Goal: Task Accomplishment & Management: Manage account settings

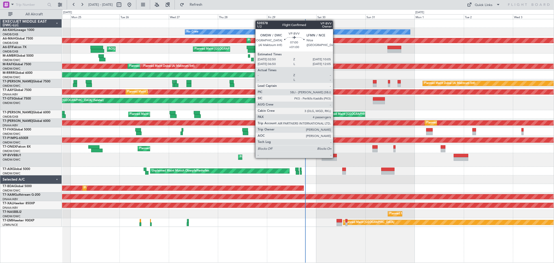
click at [336, 157] on div at bounding box center [329, 159] width 15 height 4
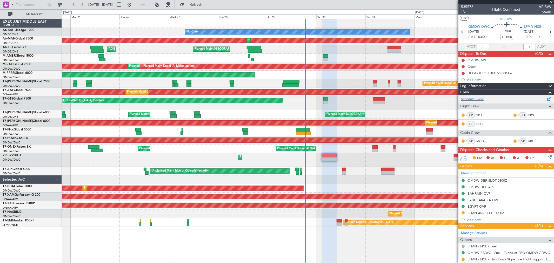
click at [477, 96] on div "Schedule Crew" at bounding box center [507, 99] width 96 height 8
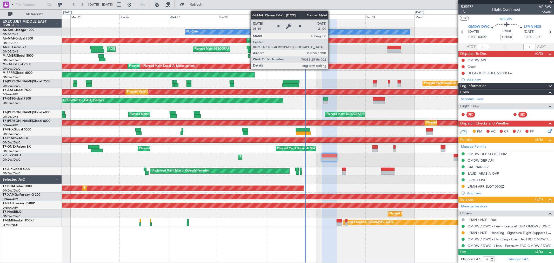
drag, startPoint x: 470, startPoint y: 6, endPoint x: 348, endPoint y: 65, distance: 135.6
click at [344, 63] on fb-app "24 Aug 2025 - 03 Sep 2025 Refresh Quick Links All Aircraft No Crew Planned Main…" at bounding box center [277, 133] width 554 height 259
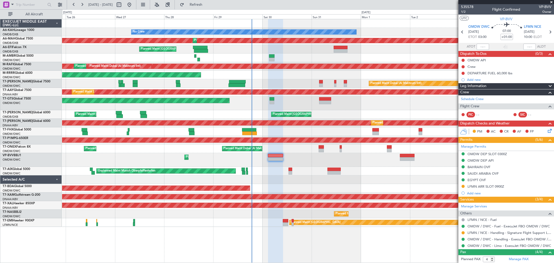
click at [332, 161] on div "Planned Maint Dubai (Al Maktoum Intl)" at bounding box center [308, 160] width 492 height 14
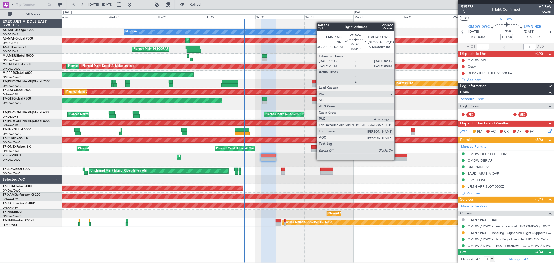
click at [398, 159] on div at bounding box center [400, 159] width 15 height 4
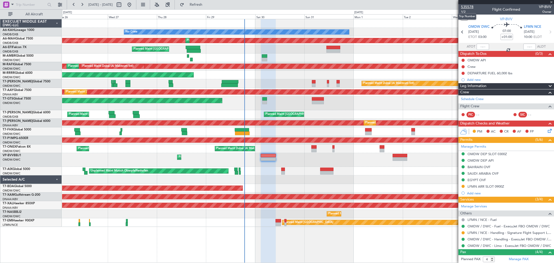
type input "+00:40"
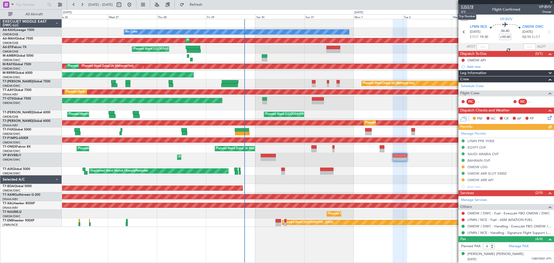
click at [468, 6] on span "535578" at bounding box center [467, 6] width 12 height 5
click at [209, 7] on button "Refresh" at bounding box center [193, 5] width 31 height 8
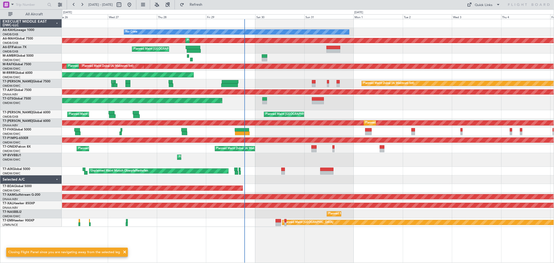
click at [369, 162] on div "Planned Maint Dubai (Al Maktoum Intl)" at bounding box center [308, 160] width 492 height 14
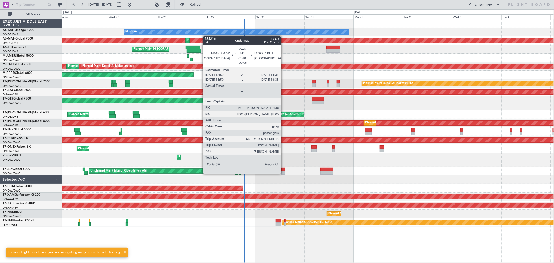
click at [284, 173] on div at bounding box center [284, 173] width 4 height 4
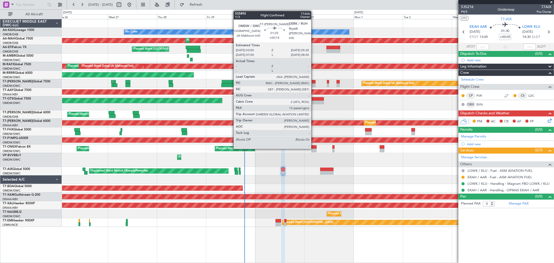
click at [314, 85] on div at bounding box center [314, 85] width 4 height 4
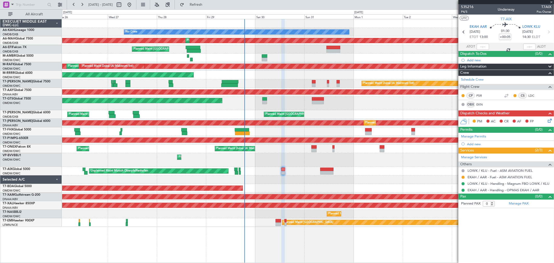
type input "+00:15"
type input "15"
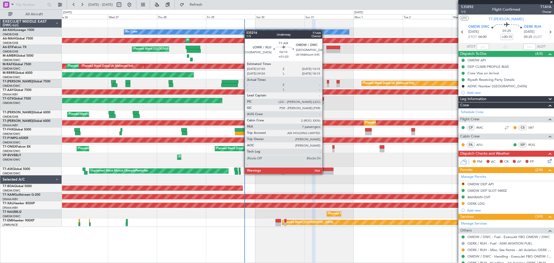
click at [325, 173] on div at bounding box center [327, 173] width 13 height 4
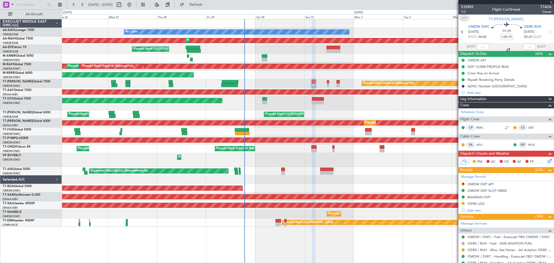
type input "+01:20"
type input "10"
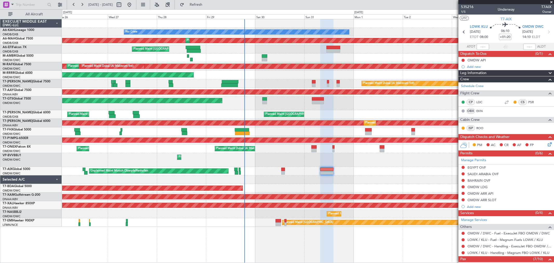
click at [461, 233] on div at bounding box center [463, 233] width 4 height 4
click at [463, 233] on button at bounding box center [463, 233] width 3 height 3
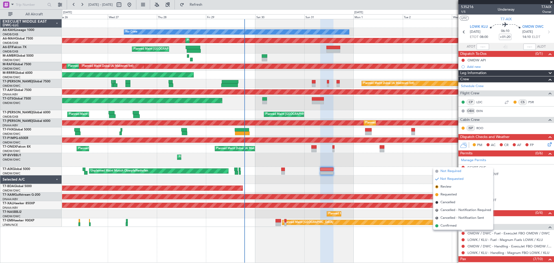
click at [461, 172] on span "Not Required" at bounding box center [451, 171] width 21 height 5
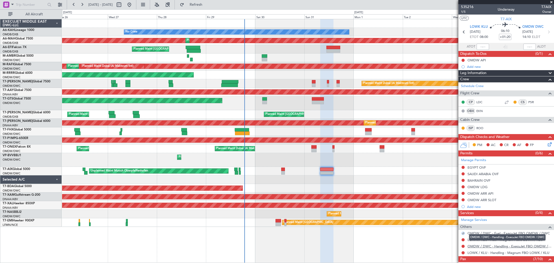
click at [494, 246] on link "OMDW / DWC - Handling - ExecuJet FBO OMDW / DWC" at bounding box center [510, 246] width 84 height 4
click at [24, 168] on link "T7-AIX Global 5000" at bounding box center [17, 169] width 28 height 3
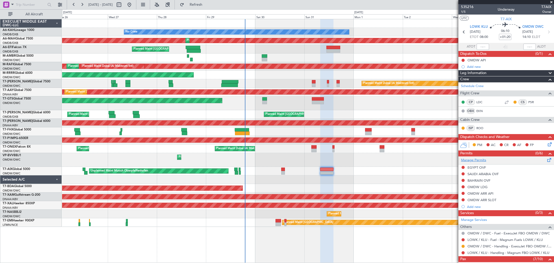
click at [478, 162] on link "Manage Permits" at bounding box center [473, 160] width 25 height 5
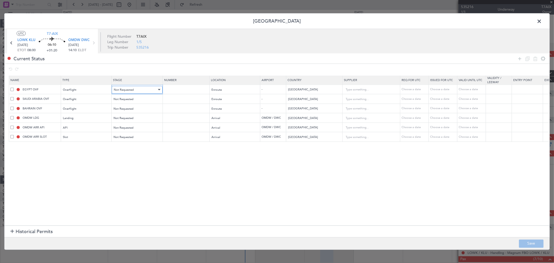
click at [146, 92] on div "Not Requested" at bounding box center [135, 90] width 43 height 8
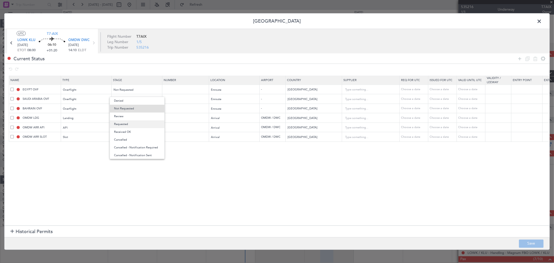
click at [128, 125] on span "Requested" at bounding box center [137, 124] width 46 height 8
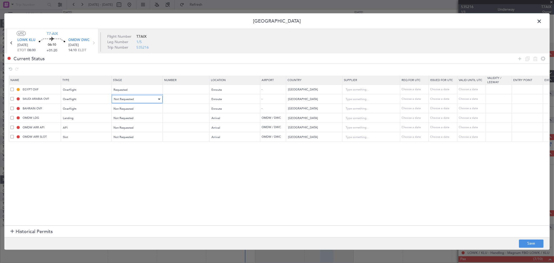
click at [130, 103] on div "Not Requested" at bounding box center [135, 99] width 43 height 8
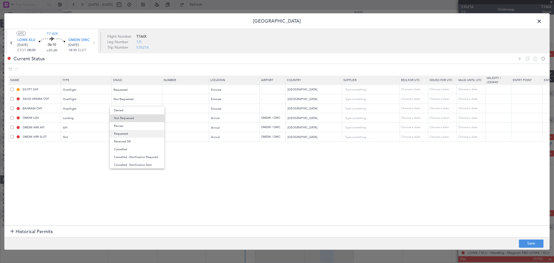
click at [130, 131] on span "Requested" at bounding box center [137, 134] width 46 height 8
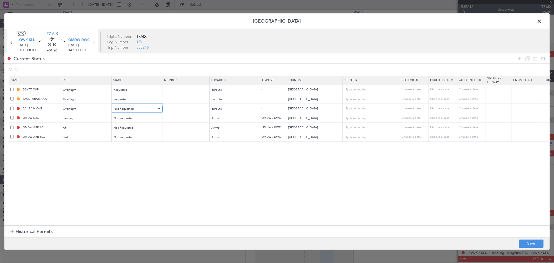
click at [130, 112] on div "Not Requested" at bounding box center [135, 109] width 43 height 8
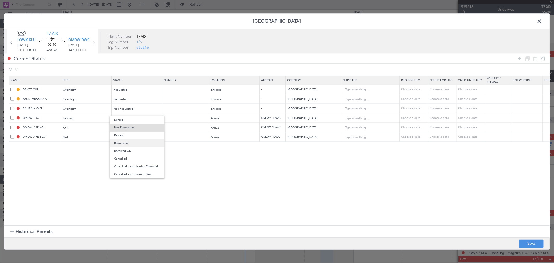
click at [131, 145] on span "Requested" at bounding box center [137, 143] width 46 height 8
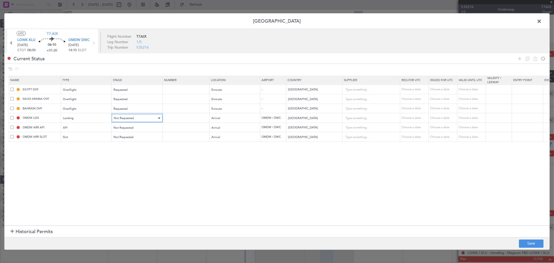
click at [128, 121] on div "Not Requested" at bounding box center [135, 118] width 43 height 8
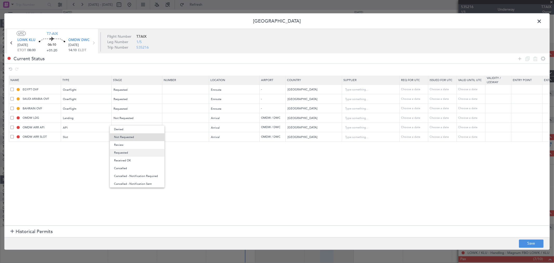
click at [131, 155] on span "Requested" at bounding box center [137, 153] width 46 height 8
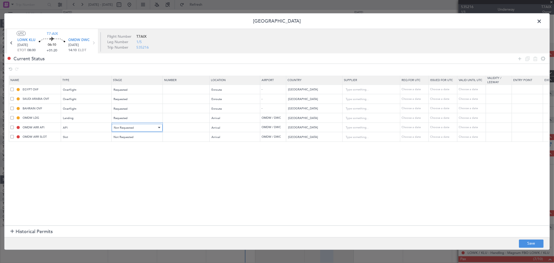
click at [126, 127] on span "Not Requested" at bounding box center [124, 128] width 20 height 4
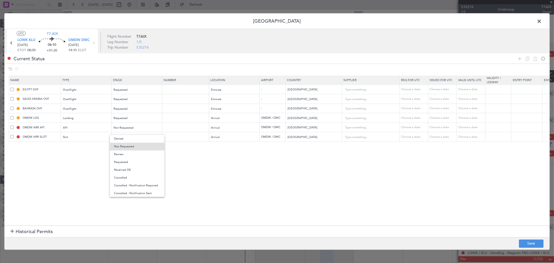
click at [129, 162] on span "Requested" at bounding box center [137, 162] width 46 height 8
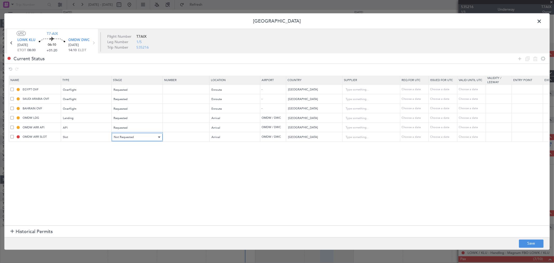
click at [133, 141] on div "Not Requested" at bounding box center [135, 137] width 43 height 8
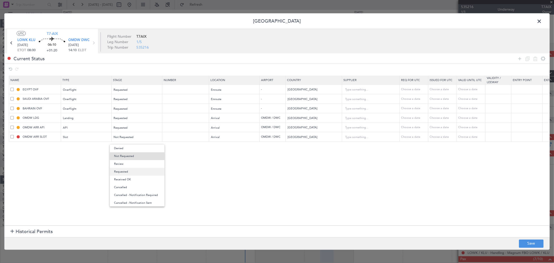
click at [132, 172] on span "Requested" at bounding box center [137, 172] width 46 height 8
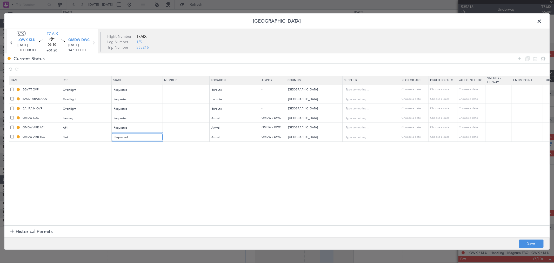
scroll to position [0, 123]
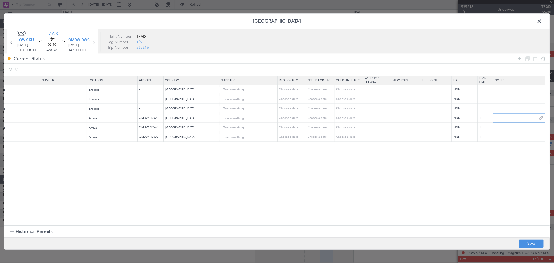
click at [512, 117] on input "text" at bounding box center [520, 118] width 52 height 8
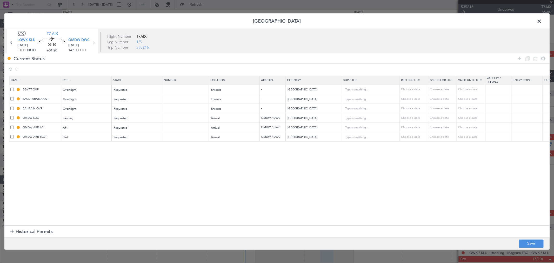
scroll to position [0, 122]
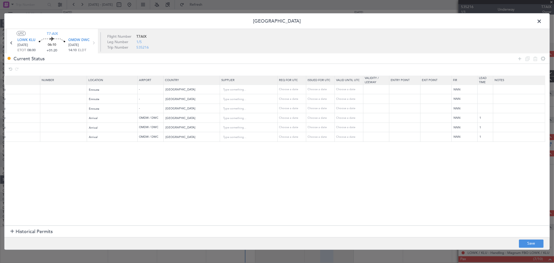
click at [501, 94] on td at bounding box center [520, 90] width 52 height 10
click at [504, 87] on input "text" at bounding box center [520, 90] width 52 height 8
type input "TAS V1 31 AUG"
click at [505, 98] on input "text" at bounding box center [520, 99] width 52 height 8
paste input "TAS V1 31 AUG"
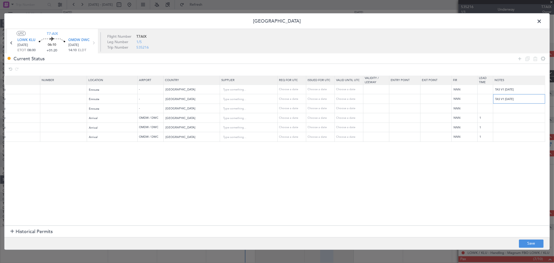
drag, startPoint x: 501, startPoint y: 99, endPoint x: 488, endPoint y: 98, distance: 12.8
click at [488, 98] on tr "SAUDI ARABIA OVF Overflight Requested Enroute - Saudi Arabia Choose a date Choo…" at bounding box center [218, 99] width 663 height 10
type input "JBS V1 31 AUG"
click at [503, 109] on input "text" at bounding box center [520, 108] width 52 height 8
paste input "JBS V1 31 AUG"
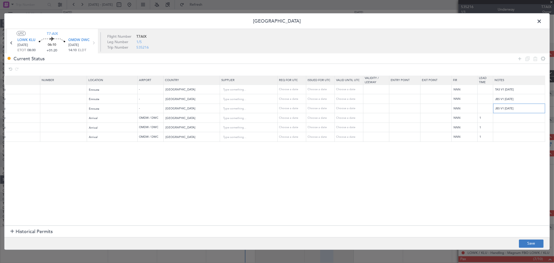
type input "JBS V1 31 AUG"
click at [532, 242] on button "Save" at bounding box center [531, 243] width 25 height 8
click at [542, 20] on span at bounding box center [542, 22] width 0 height 10
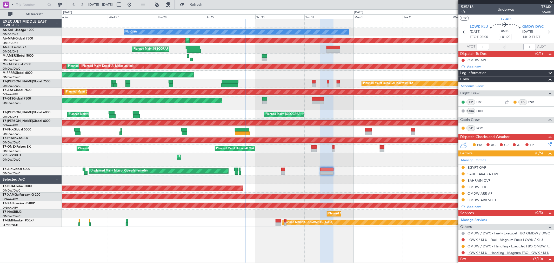
click at [504, 254] on link "LOWK / KLU - Handling - Magnum FBO LOWK / KLU" at bounding box center [509, 253] width 82 height 4
click at [463, 252] on button at bounding box center [463, 252] width 3 height 3
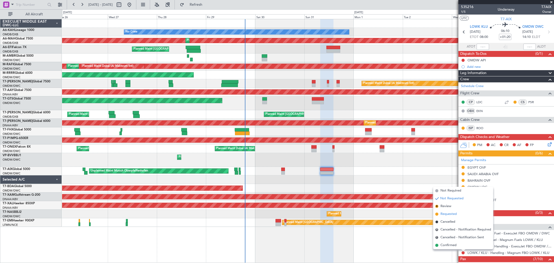
click at [451, 215] on span "Requested" at bounding box center [449, 214] width 16 height 5
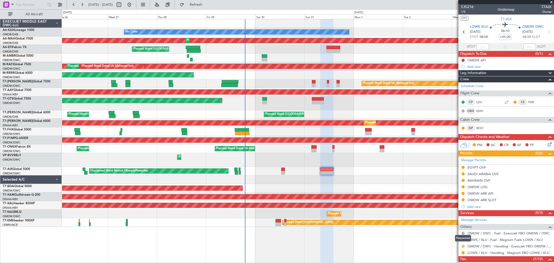
click at [464, 246] on button at bounding box center [463, 246] width 3 height 3
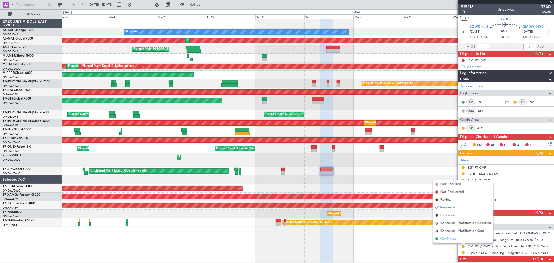
click at [447, 238] on span "Confirmed" at bounding box center [449, 238] width 16 height 5
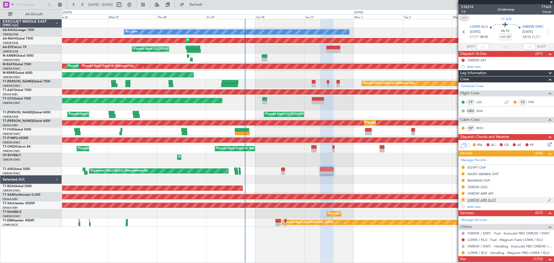
click at [487, 199] on div "OMDW ARR SLOT" at bounding box center [482, 200] width 29 height 4
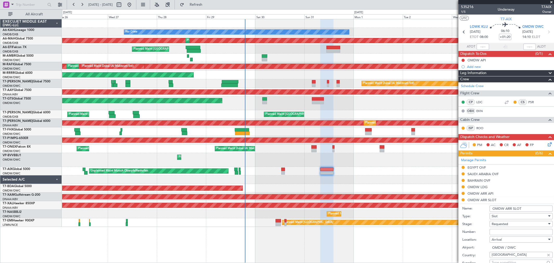
click at [497, 233] on input "Number:" at bounding box center [521, 232] width 63 height 6
paste input "KEJO187"
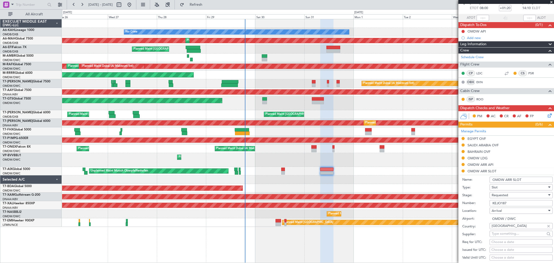
scroll to position [115, 0]
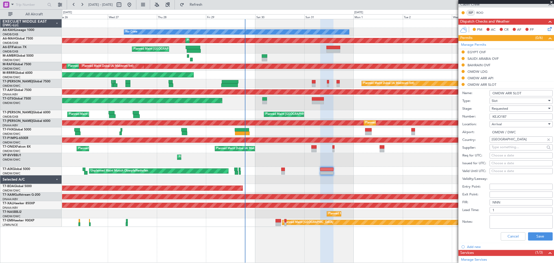
type input "KEJO187"
click at [502, 108] on span "Requested" at bounding box center [500, 108] width 16 height 5
click at [500, 148] on span "Received OK" at bounding box center [519, 149] width 54 height 8
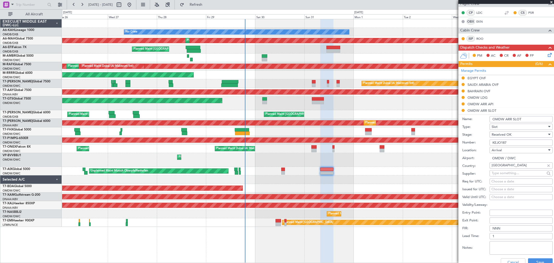
scroll to position [115, 0]
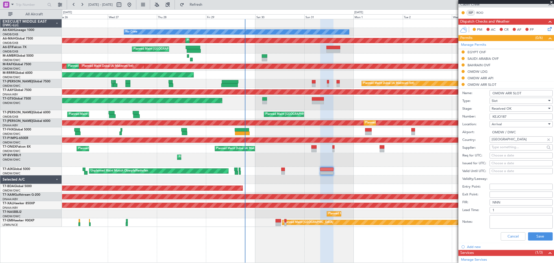
click at [530, 91] on input "OMDW ARR SLOT" at bounding box center [521, 93] width 63 height 6
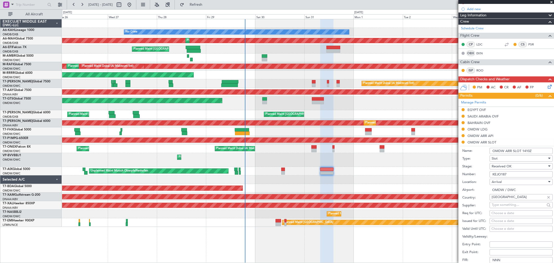
scroll to position [144, 0]
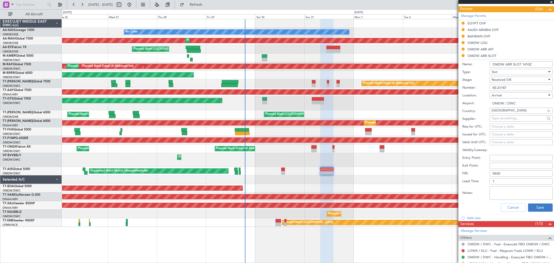
type input "OMDW ARR SLOT 1410Z"
click at [539, 206] on button "Save" at bounding box center [540, 208] width 25 height 8
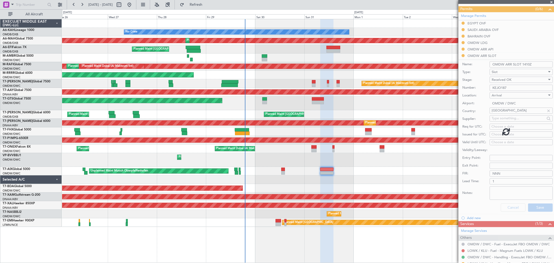
scroll to position [96, 0]
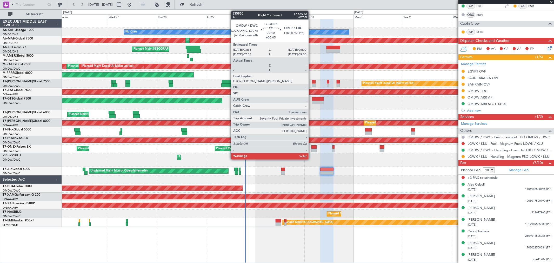
click at [312, 150] on div at bounding box center [314, 151] width 5 height 4
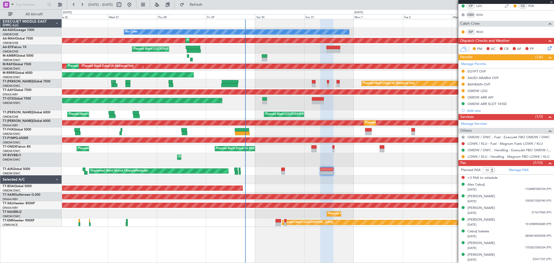
type input "+00:05"
type input "1"
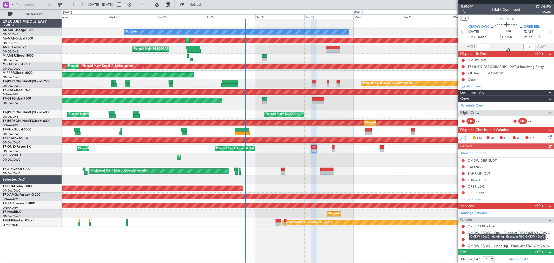
click at [498, 246] on link "OMDW / DWC - Handling - ExecuJet FBO OMDW / DWC" at bounding box center [510, 246] width 84 height 4
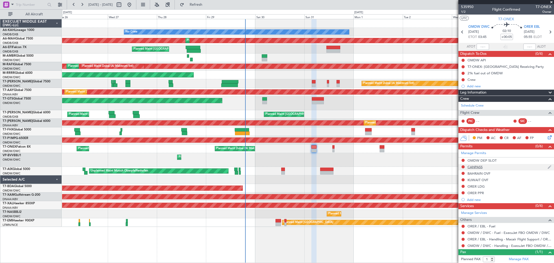
click at [475, 166] on div "CANPASS" at bounding box center [475, 167] width 15 height 4
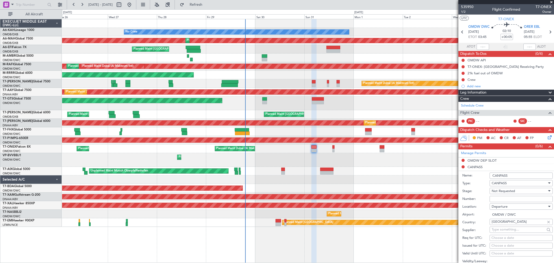
click at [507, 182] on span "CANPASS" at bounding box center [499, 183] width 15 height 5
click at [501, 206] on span "API" at bounding box center [519, 208] width 54 height 8
drag, startPoint x: 511, startPoint y: 175, endPoint x: 460, endPoint y: 175, distance: 50.9
click at [460, 175] on form "Name: CANPASS Type: API Stage: Not Requested Number: Location: Departure Airpor…" at bounding box center [507, 248] width 96 height 155
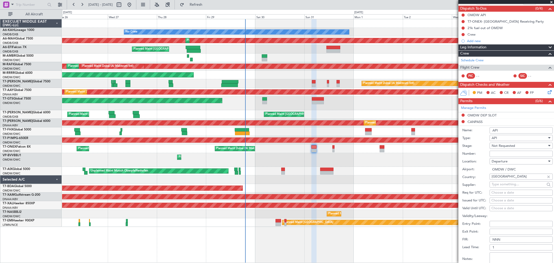
scroll to position [58, 0]
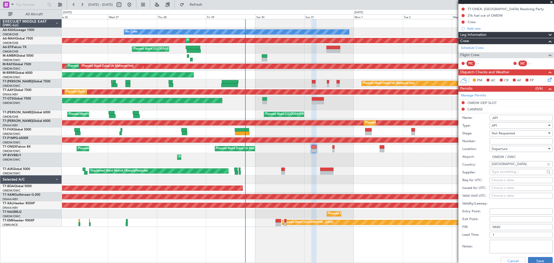
type input "API"
click at [537, 260] on button "Save" at bounding box center [540, 261] width 25 height 8
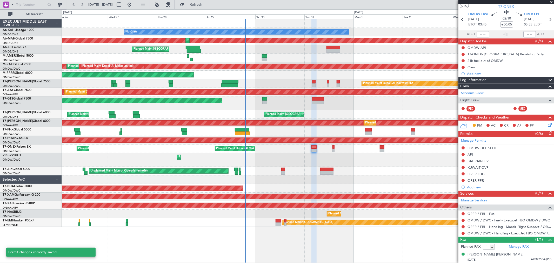
scroll to position [12, 0]
click at [471, 155] on div "API" at bounding box center [470, 155] width 5 height 4
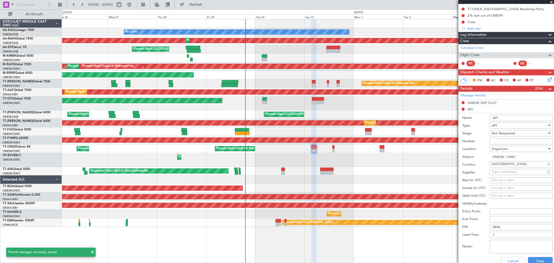
click at [492, 119] on input "API" at bounding box center [521, 118] width 63 height 6
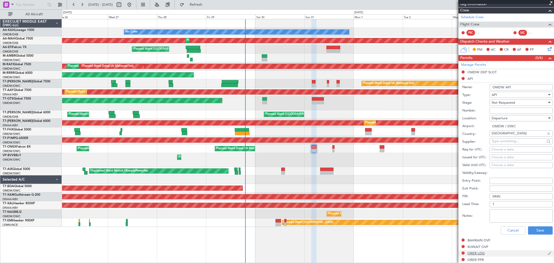
scroll to position [115, 0]
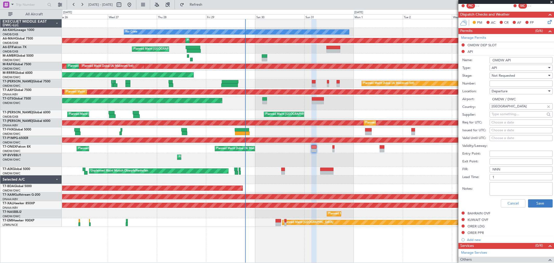
type input "OMDW API"
click at [539, 202] on button "Save" at bounding box center [540, 203] width 25 height 8
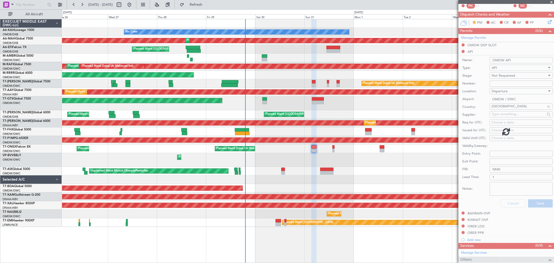
scroll to position [12, 0]
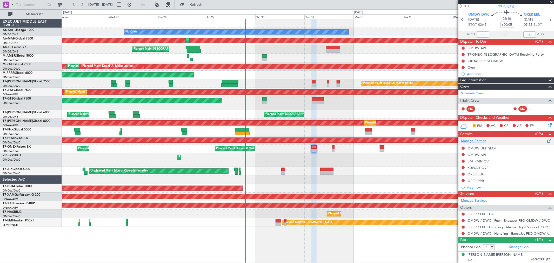
click at [476, 139] on link "Manage Permits" at bounding box center [473, 141] width 25 height 5
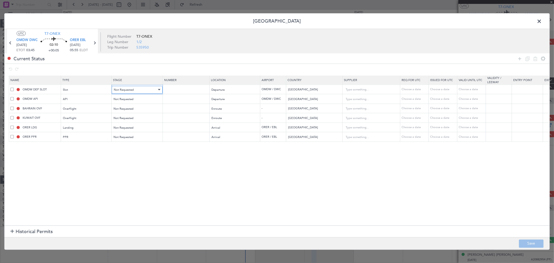
click at [125, 91] on span "Not Requested" at bounding box center [124, 90] width 20 height 4
drag, startPoint x: 126, startPoint y: 127, endPoint x: 126, endPoint y: 114, distance: 13.0
click at [126, 127] on span "Requested" at bounding box center [137, 124] width 46 height 8
click at [127, 98] on span "Not Requested" at bounding box center [124, 99] width 20 height 4
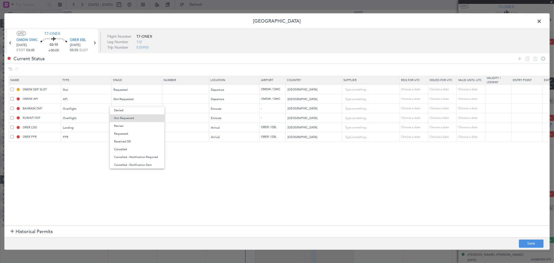
click at [127, 133] on span "Requested" at bounding box center [137, 134] width 46 height 8
click at [129, 110] on span "Not Requested" at bounding box center [124, 109] width 20 height 4
click at [128, 143] on span "Requested" at bounding box center [137, 143] width 46 height 8
click at [131, 117] on span "Not Requested" at bounding box center [124, 118] width 20 height 4
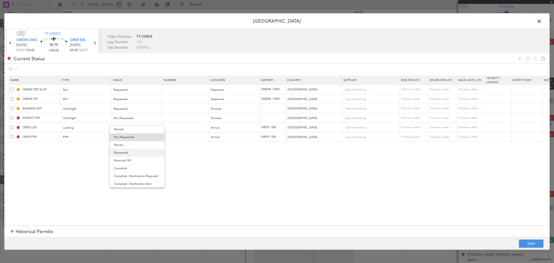
click at [129, 153] on span "Requested" at bounding box center [137, 153] width 46 height 8
click at [130, 162] on section "Name Type Stage Number Location Airport Country Supplier Req For Utc Issued For…" at bounding box center [277, 149] width 546 height 151
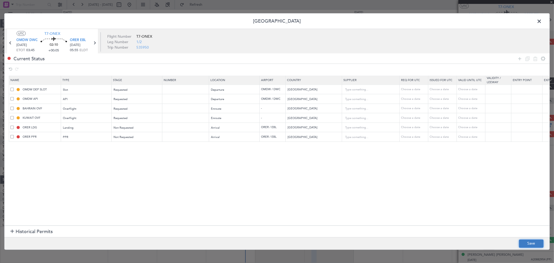
click at [529, 243] on button "Save" at bounding box center [531, 243] width 25 height 8
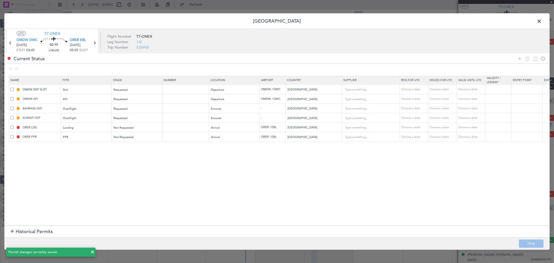
click at [542, 21] on span at bounding box center [542, 22] width 0 height 10
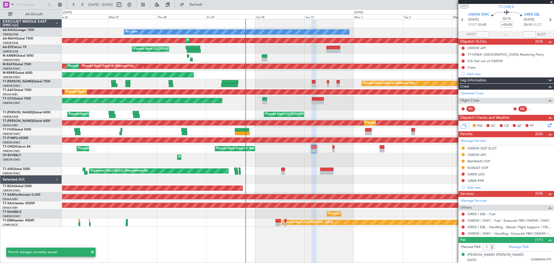
click at [463, 220] on button at bounding box center [463, 220] width 3 height 3
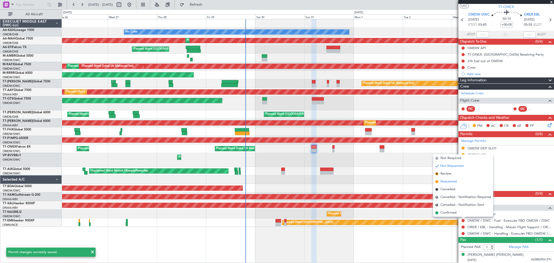
click at [448, 181] on span "Requested" at bounding box center [449, 181] width 16 height 5
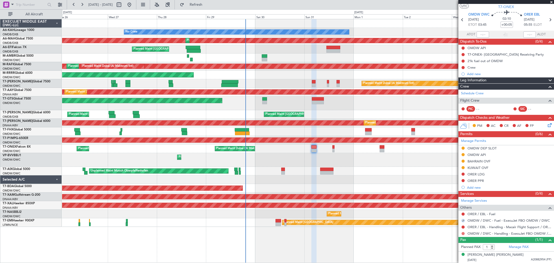
click at [463, 233] on button at bounding box center [463, 233] width 3 height 3
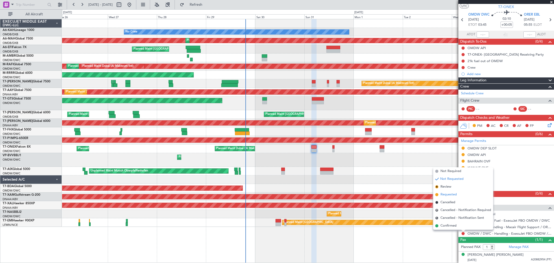
click at [452, 193] on span "Requested" at bounding box center [449, 194] width 16 height 5
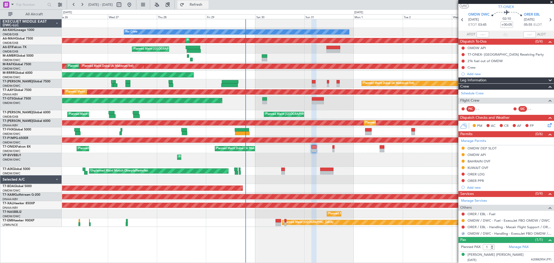
click at [209, 2] on button "Refresh" at bounding box center [193, 5] width 31 height 8
click at [483, 140] on link "Manage Permits" at bounding box center [473, 141] width 25 height 5
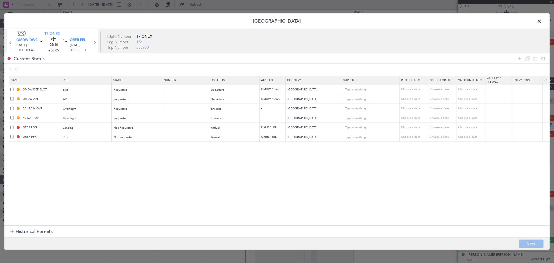
scroll to position [0, 122]
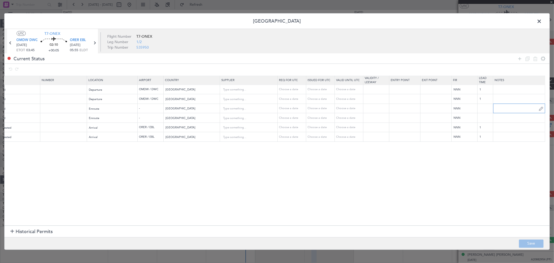
click at [512, 109] on input "text" at bounding box center [520, 108] width 52 height 8
type input "JBS V1 31 AUG"
drag, startPoint x: 508, startPoint y: 113, endPoint x: 505, endPoint y: 119, distance: 5.9
click at [507, 113] on td at bounding box center [520, 118] width 52 height 10
click at [505, 119] on input "text" at bounding box center [520, 118] width 52 height 8
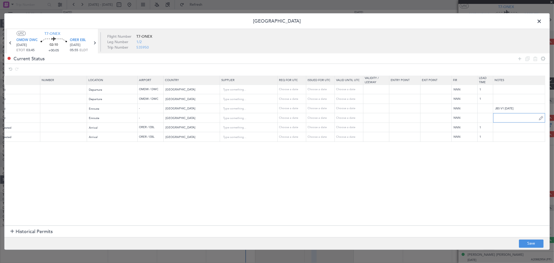
paste input "JBS V1 31 AUG"
drag, startPoint x: 521, startPoint y: 118, endPoint x: 505, endPoint y: 118, distance: 16.1
click at [505, 118] on input "JBS V1 31 AUG" at bounding box center [520, 118] width 52 height 8
type input "JBS V1 31 AUG"
click at [534, 240] on button "Save" at bounding box center [531, 243] width 25 height 8
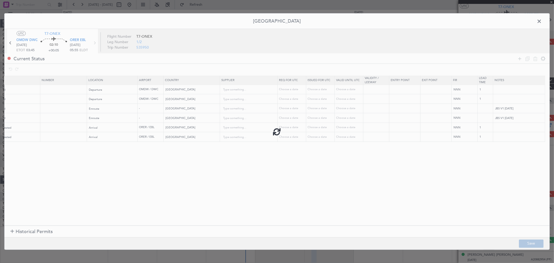
type input "JBS V1 31 AUG"
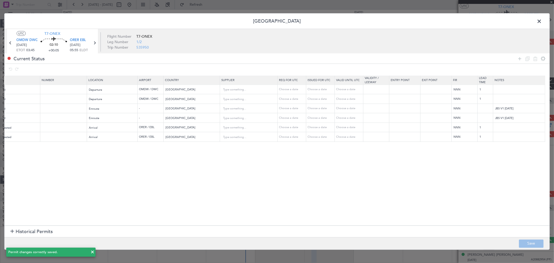
click at [542, 19] on span at bounding box center [542, 22] width 0 height 10
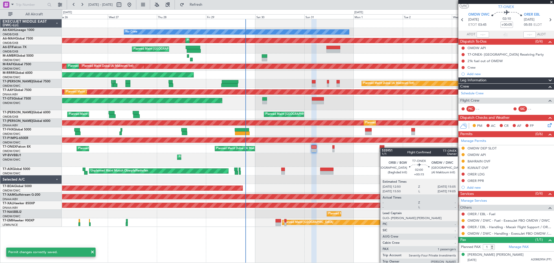
click at [383, 148] on div "Planned Maint Dubai (Al Maktoum Intl) Planned Maint [GEOGRAPHIC_DATA] (Al Makto…" at bounding box center [308, 149] width 492 height 9
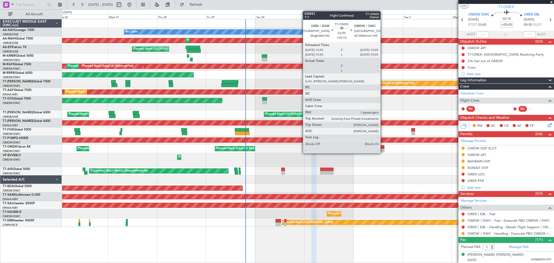
click at [383, 148] on div at bounding box center [382, 147] width 5 height 4
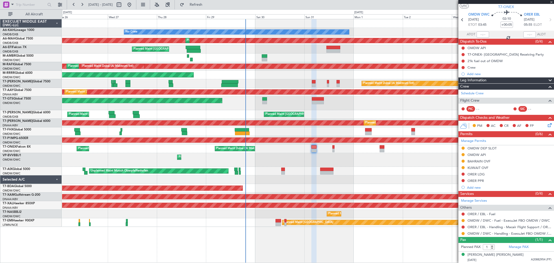
type input "+00:15"
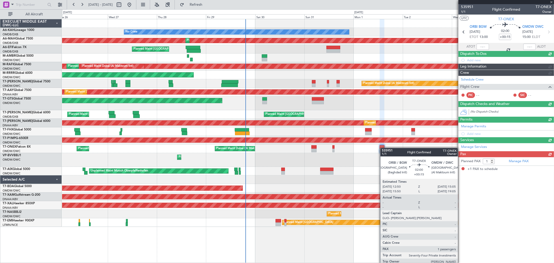
scroll to position [0, 0]
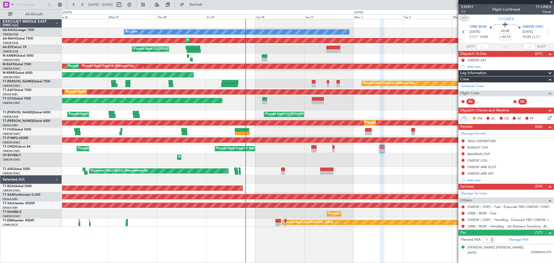
click at [479, 133] on link "Manage Permits" at bounding box center [473, 133] width 25 height 5
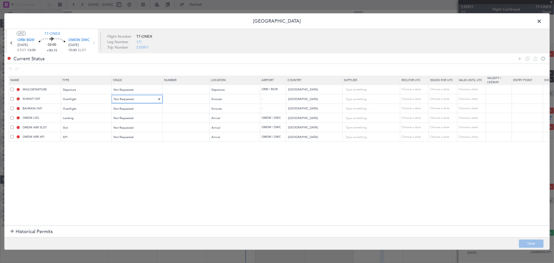
click at [130, 99] on span "Not Requested" at bounding box center [124, 99] width 20 height 4
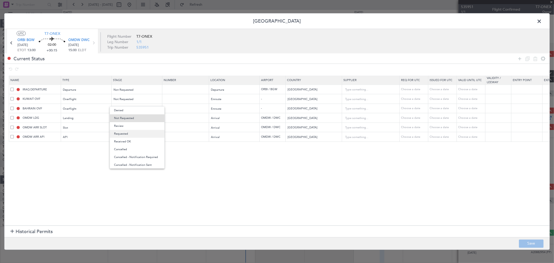
click at [125, 131] on span "Requested" at bounding box center [137, 134] width 46 height 8
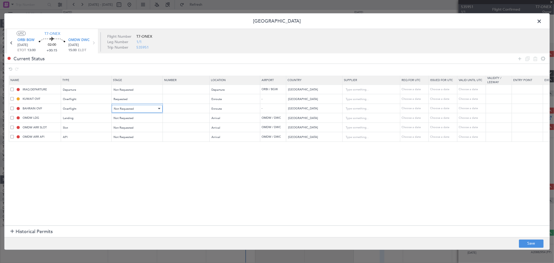
click at [130, 108] on span "Not Requested" at bounding box center [124, 109] width 20 height 4
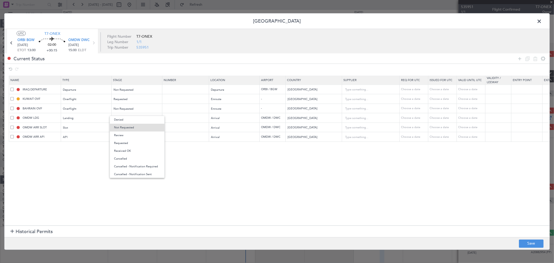
drag, startPoint x: 128, startPoint y: 146, endPoint x: 136, endPoint y: 151, distance: 9.7
click at [129, 145] on span "Requested" at bounding box center [137, 143] width 46 height 8
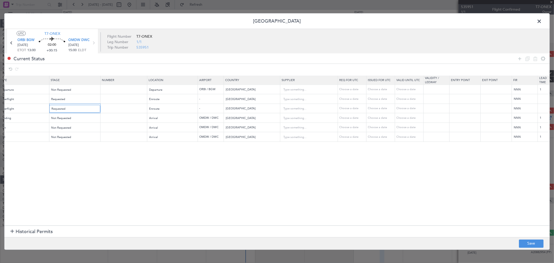
scroll to position [0, 123]
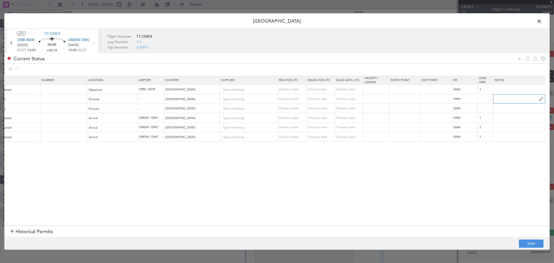
click at [500, 101] on input "text" at bounding box center [520, 99] width 52 height 8
type input "JBS V1 [DATE]"
click at [507, 109] on input "text" at bounding box center [520, 108] width 52 height 8
paste input "JBS V1 [DATE]"
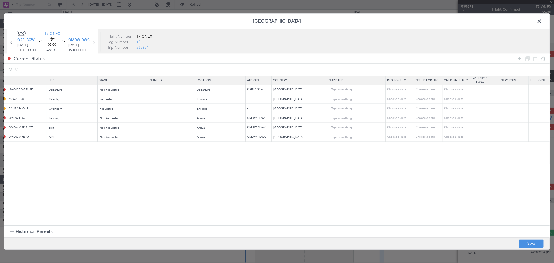
scroll to position [0, 0]
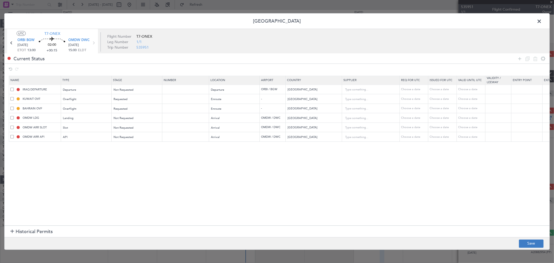
type input "JBS V1 [DATE]"
click at [524, 242] on button "Save" at bounding box center [531, 243] width 25 height 8
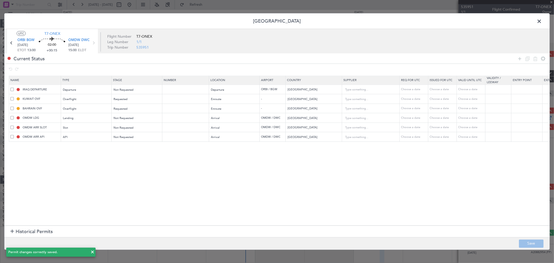
click at [542, 19] on span at bounding box center [542, 22] width 0 height 10
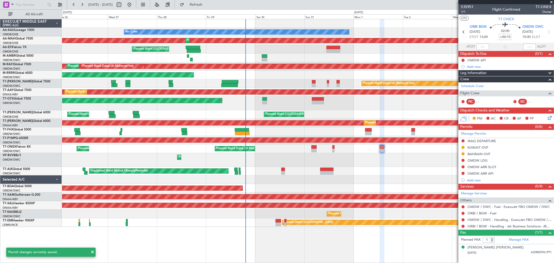
click at [387, 108] on div "Unplanned Maint [GEOGRAPHIC_DATA] (Seletar)" at bounding box center [308, 103] width 492 height 14
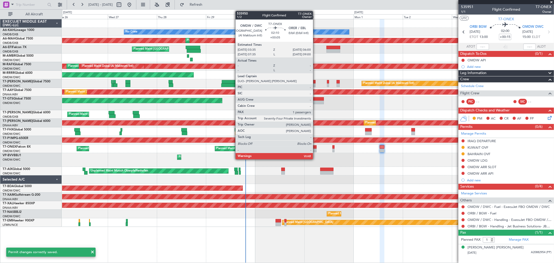
click at [316, 150] on div at bounding box center [314, 151] width 5 height 4
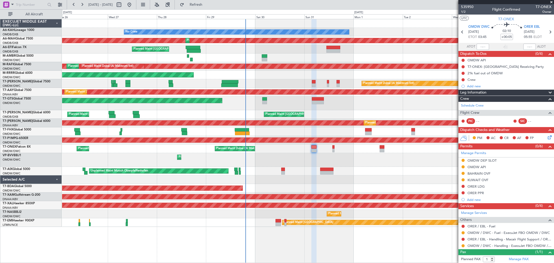
click at [380, 148] on div "Planned Maint Dubai (Al Maktoum Intl) Planned Maint [GEOGRAPHIC_DATA] (Al Makto…" at bounding box center [308, 149] width 492 height 9
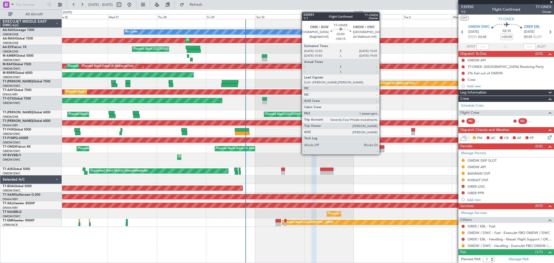
click at [382, 149] on div at bounding box center [382, 151] width 5 height 4
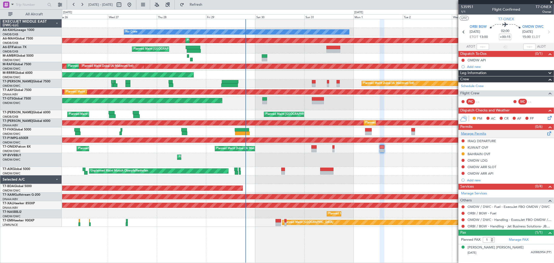
click at [479, 133] on link "Manage Permits" at bounding box center [473, 133] width 25 height 5
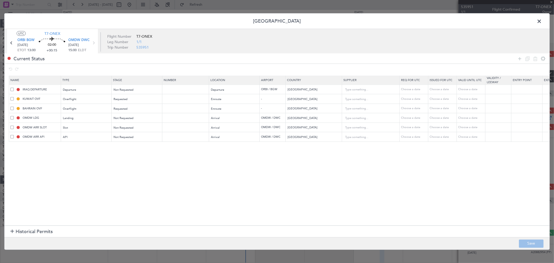
click at [542, 19] on span at bounding box center [542, 22] width 0 height 10
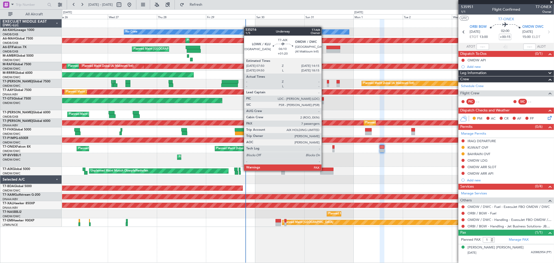
click at [324, 170] on div at bounding box center [327, 170] width 13 height 4
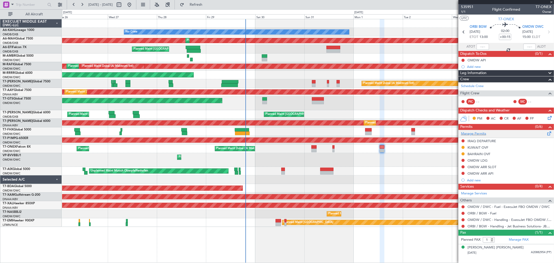
type input "+01:20"
type input "10"
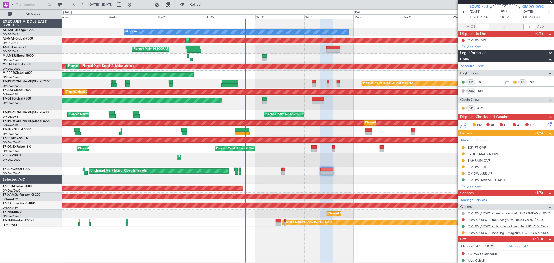
scroll to position [29, 0]
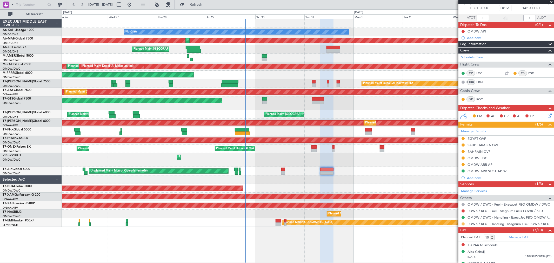
click at [464, 224] on button at bounding box center [463, 224] width 3 height 3
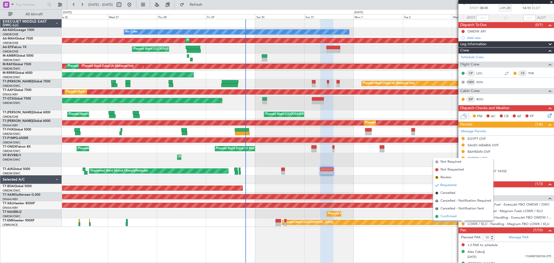
click at [451, 216] on span "Confirmed" at bounding box center [449, 216] width 16 height 5
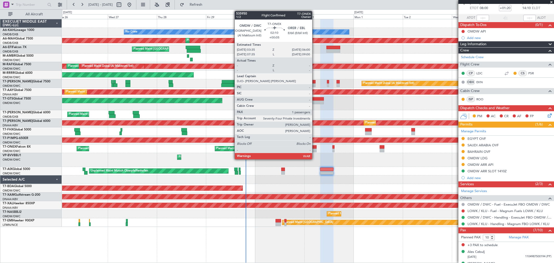
click at [315, 149] on div at bounding box center [314, 151] width 5 height 4
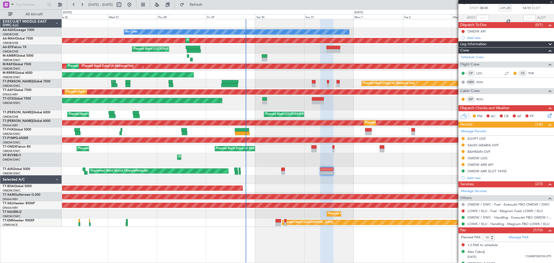
type input "+00:05"
type input "1"
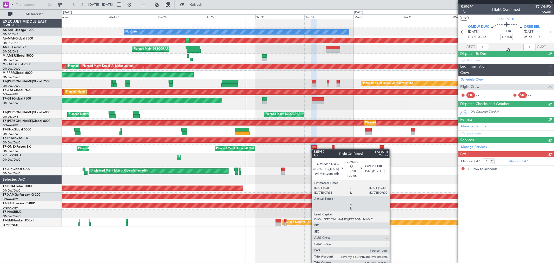
scroll to position [0, 0]
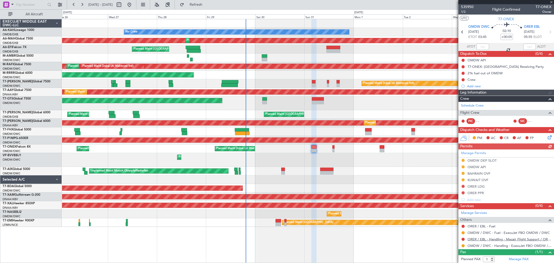
click at [487, 239] on link "ORER / EBL - Handling - Macair Flight Support / ORER" at bounding box center [510, 239] width 84 height 4
click at [463, 226] on button at bounding box center [463, 226] width 3 height 3
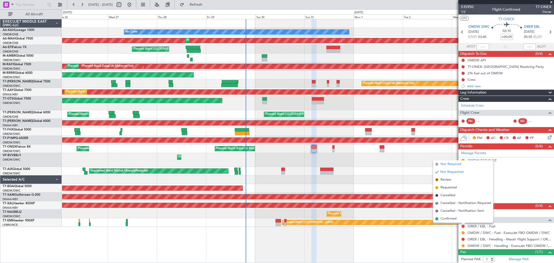
click at [450, 164] on span "Not Required" at bounding box center [451, 164] width 21 height 5
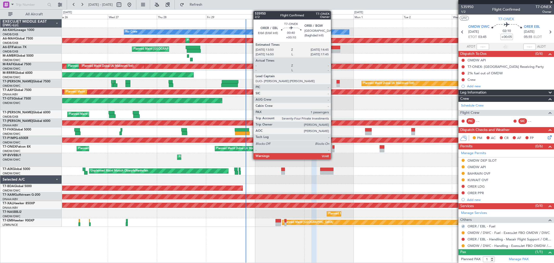
click at [334, 150] on div at bounding box center [334, 151] width 2 height 4
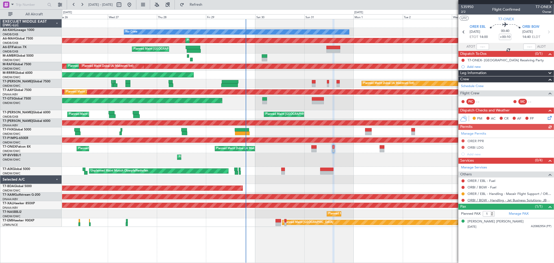
click at [488, 201] on link "ORBI / BGW - Handling - Jet Business Solutions- JBS ORBI/BGW" at bounding box center [510, 200] width 84 height 4
click at [201, 8] on button "Refresh" at bounding box center [193, 5] width 31 height 8
click at [207, 5] on span "Refresh" at bounding box center [196, 5] width 22 height 4
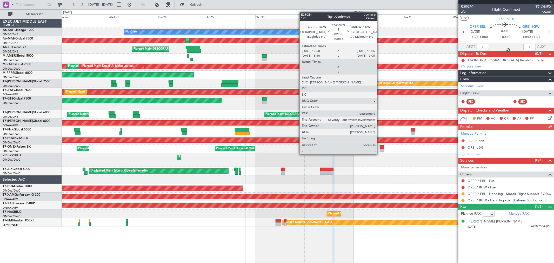
click at [380, 149] on div at bounding box center [382, 151] width 5 height 4
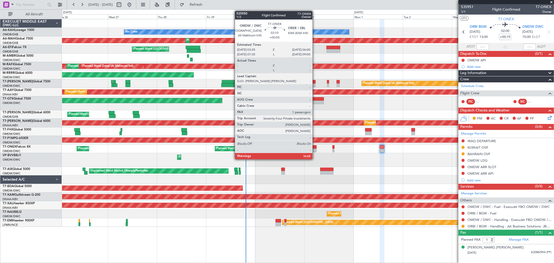
click at [315, 147] on div at bounding box center [314, 147] width 5 height 4
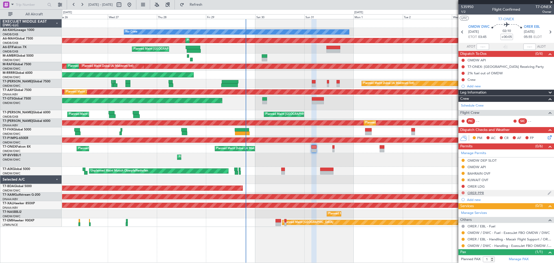
click at [464, 193] on button at bounding box center [463, 192] width 3 height 3
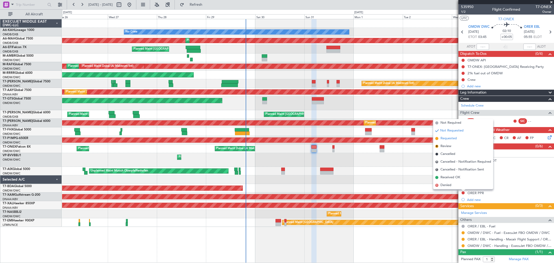
click at [451, 139] on span "Requested" at bounding box center [449, 138] width 16 height 5
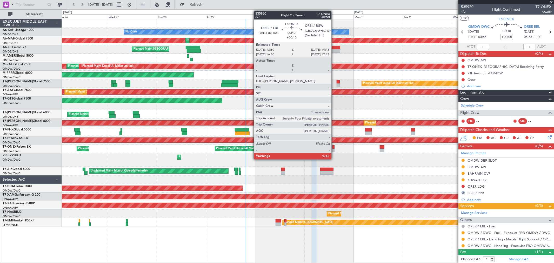
click at [334, 149] on div at bounding box center [334, 151] width 2 height 4
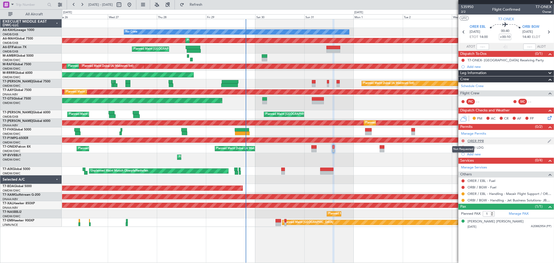
click at [462, 141] on button at bounding box center [463, 140] width 3 height 3
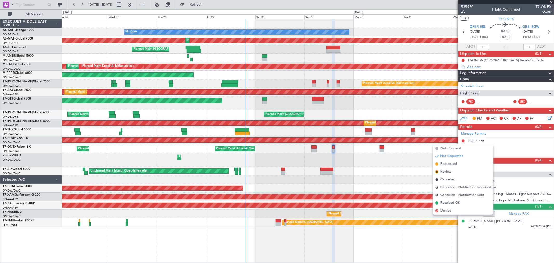
drag, startPoint x: 450, startPoint y: 162, endPoint x: 328, endPoint y: 134, distance: 125.8
click at [450, 162] on span "Requested" at bounding box center [449, 163] width 16 height 5
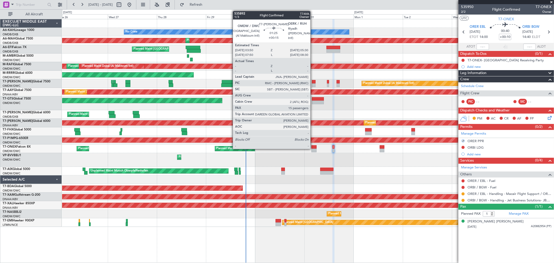
click at [313, 85] on div at bounding box center [314, 85] width 4 height 4
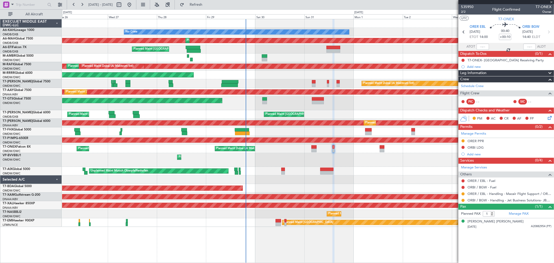
type input "+00:15"
type input "15"
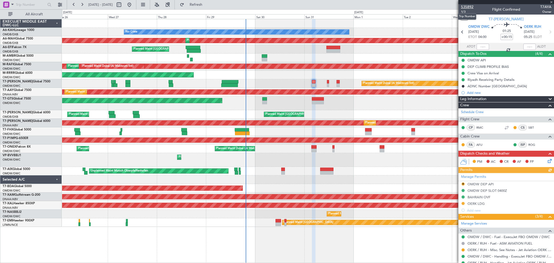
click at [472, 6] on span "535892" at bounding box center [467, 6] width 12 height 5
click at [481, 24] on span "OMDW DWC" at bounding box center [479, 26] width 21 height 5
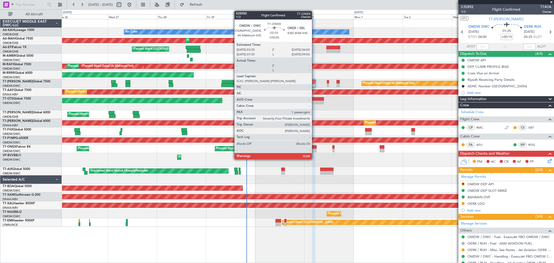
click at [315, 148] on div at bounding box center [314, 147] width 5 height 4
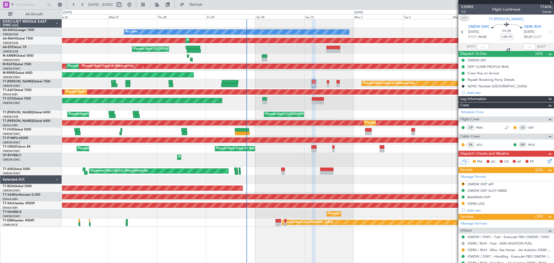
type input "+00:05"
type input "1"
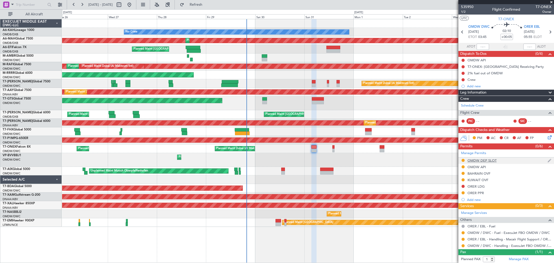
click at [488, 158] on div "OMDW DEP SLOT" at bounding box center [482, 160] width 29 height 4
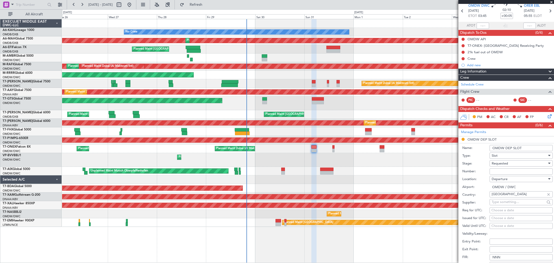
scroll to position [29, 0]
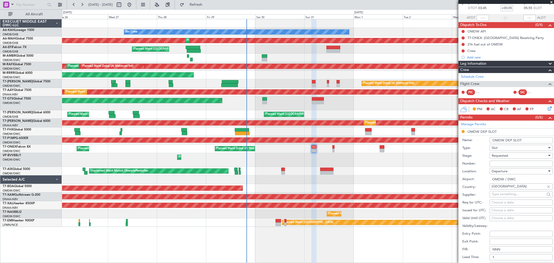
click at [500, 162] on input "Number:" at bounding box center [521, 164] width 63 height 6
paste input "K EJO134"
type input "K EJO134"
click at [499, 156] on span "Requested" at bounding box center [500, 155] width 16 height 5
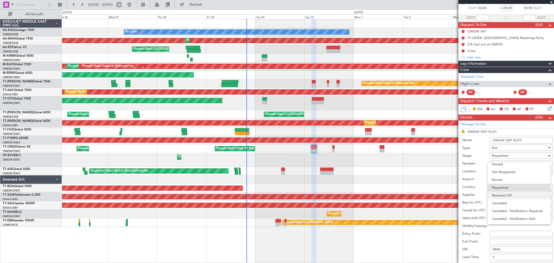
click at [505, 192] on span "Received OK" at bounding box center [519, 196] width 54 height 8
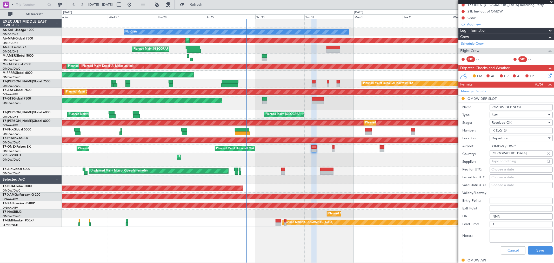
scroll to position [87, 0]
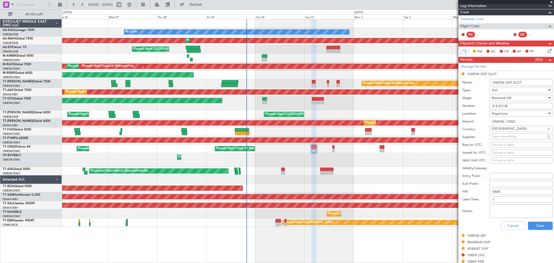
click at [528, 83] on input "OMDW DEP SLOT" at bounding box center [521, 83] width 63 height 6
type input "OMDW DEP SLOT 345Z"
click at [534, 228] on button "Save" at bounding box center [540, 226] width 25 height 8
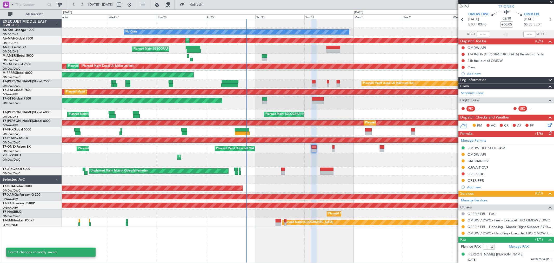
scroll to position [12, 0]
click at [465, 232] on div at bounding box center [463, 234] width 4 height 4
click at [461, 233] on div at bounding box center [463, 234] width 4 height 4
click at [463, 233] on button at bounding box center [463, 233] width 3 height 3
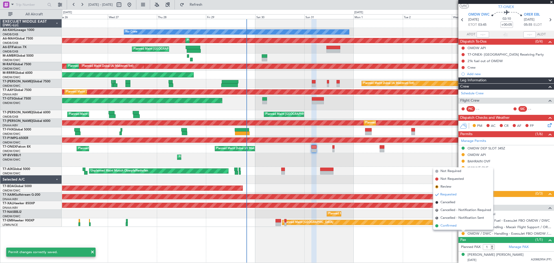
click at [456, 227] on span "Confirmed" at bounding box center [449, 225] width 16 height 5
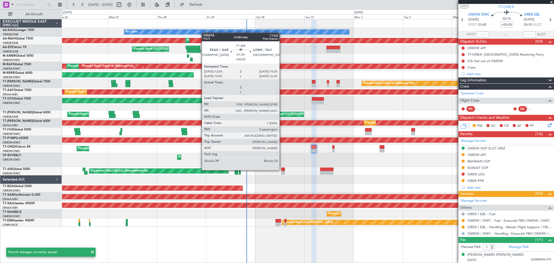
click at [282, 170] on div at bounding box center [284, 170] width 4 height 4
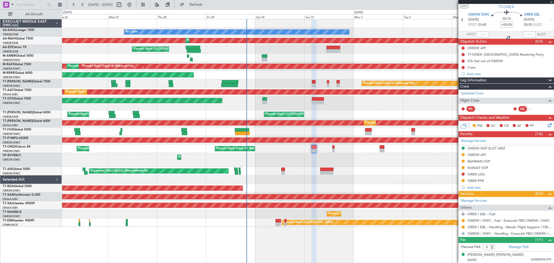
scroll to position [0, 0]
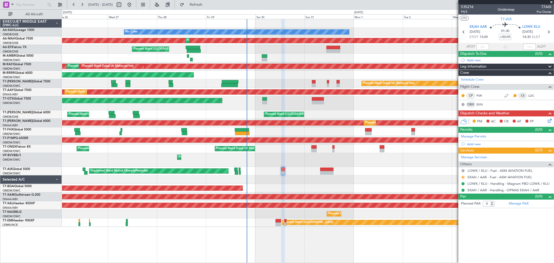
click at [465, 176] on button at bounding box center [463, 177] width 3 height 3
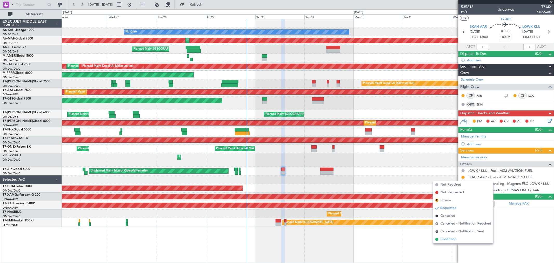
click at [448, 237] on span "Confirmed" at bounding box center [449, 239] width 16 height 5
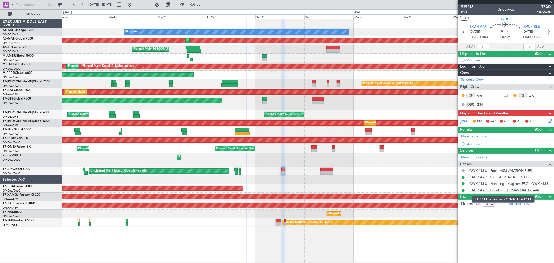
click at [515, 190] on link "EKAH / AAR - Handling - OPMAS EKAH / AAR" at bounding box center [504, 190] width 72 height 4
click at [306, 114] on div "Planned Maint [GEOGRAPHIC_DATA] ([GEOGRAPHIC_DATA] Intl) Planned Maint [GEOGRAP…" at bounding box center [308, 114] width 492 height 9
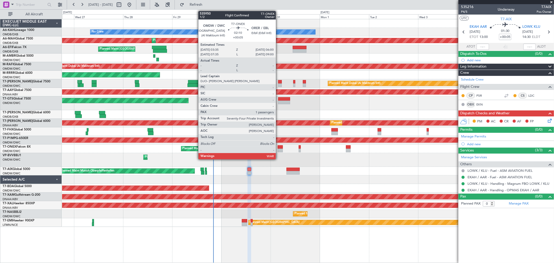
click at [279, 147] on div at bounding box center [280, 147] width 5 height 4
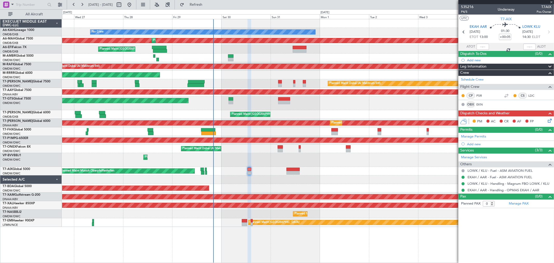
type input "1"
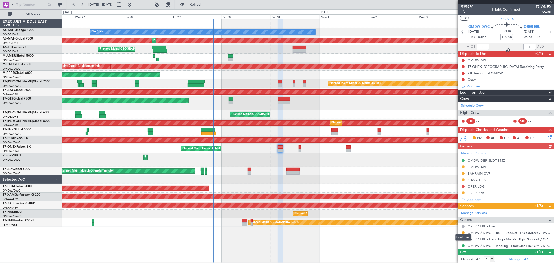
click at [462, 239] on div "Confirmed" at bounding box center [464, 237] width 16 height 6
click at [464, 238] on button at bounding box center [463, 239] width 3 height 3
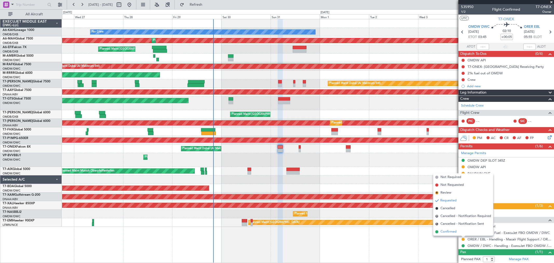
click at [448, 230] on span "Confirmed" at bounding box center [449, 231] width 16 height 5
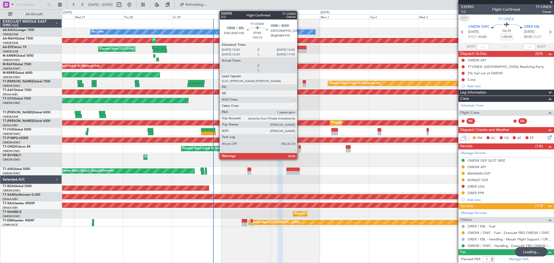
click at [300, 151] on div at bounding box center [300, 151] width 2 height 4
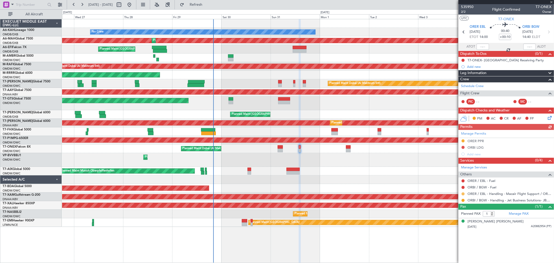
click at [463, 193] on button at bounding box center [463, 193] width 3 height 3
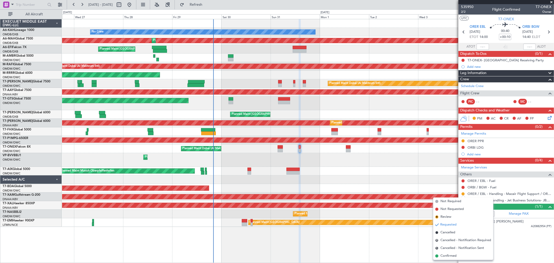
drag, startPoint x: 442, startPoint y: 255, endPoint x: 439, endPoint y: 255, distance: 3.1
click at [442, 256] on span "Confirmed" at bounding box center [449, 255] width 16 height 5
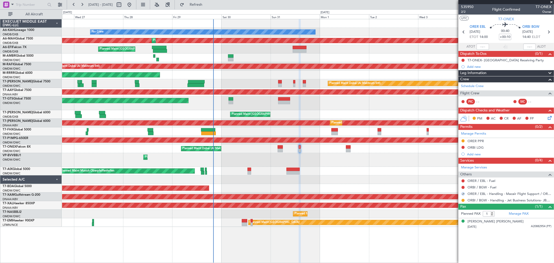
click at [324, 161] on div "Planned Maint Dubai (Al Maktoum Intl)" at bounding box center [308, 160] width 492 height 14
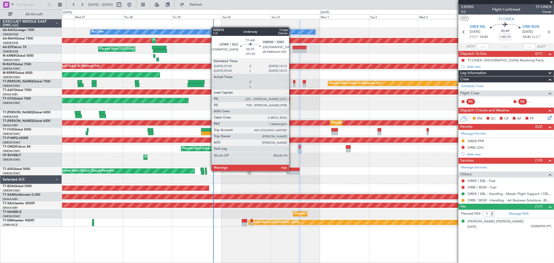
click at [292, 170] on div at bounding box center [293, 170] width 13 height 4
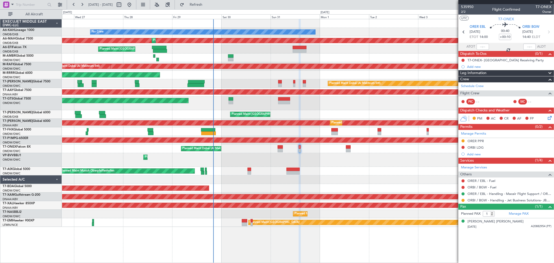
type input "+01:20"
type input "10"
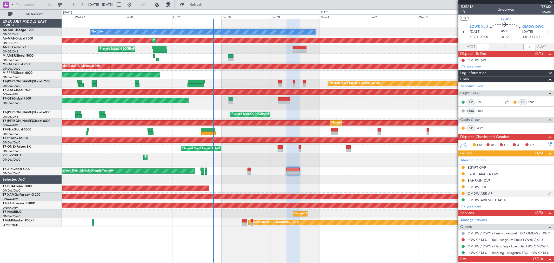
click at [489, 194] on div "OMDW ARR API" at bounding box center [481, 193] width 26 height 4
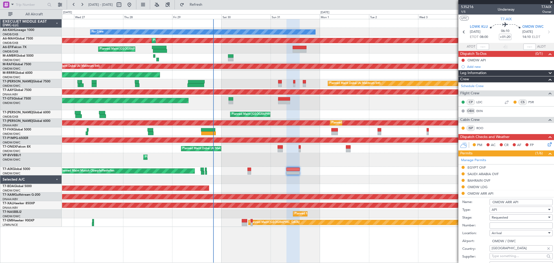
click at [499, 224] on input "Number:" at bounding box center [521, 226] width 63 height 6
type input "FILED AND SAVED IN [GEOGRAPHIC_DATA]"
click at [501, 218] on span "Requested" at bounding box center [500, 217] width 16 height 5
click at [505, 258] on span "Received OK" at bounding box center [519, 260] width 54 height 8
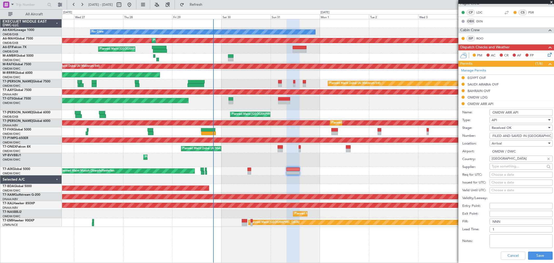
scroll to position [115, 0]
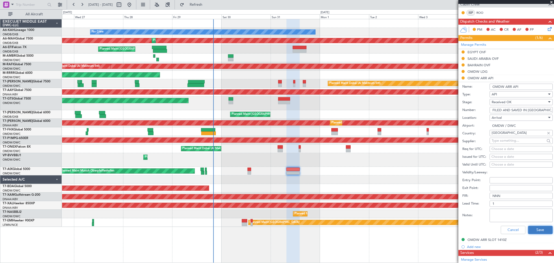
click at [533, 234] on button "Save" at bounding box center [540, 230] width 25 height 8
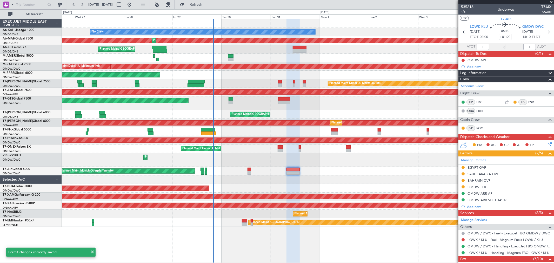
scroll to position [96, 0]
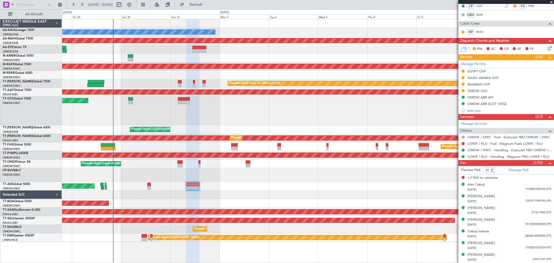
click at [552, 1] on span at bounding box center [551, 2] width 5 height 5
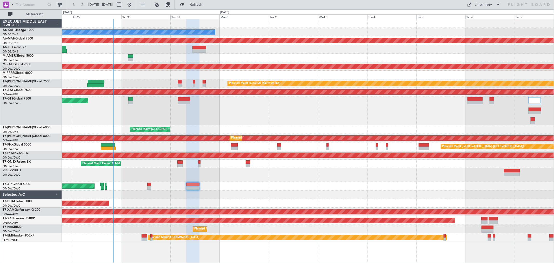
type input "0"
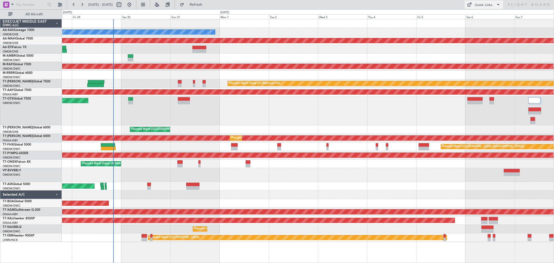
click at [489, 2] on button "Quick Links" at bounding box center [484, 5] width 38 height 8
click at [476, 12] on button "Trip Builder" at bounding box center [484, 17] width 39 height 12
click at [207, 3] on span "Refresh" at bounding box center [196, 5] width 22 height 4
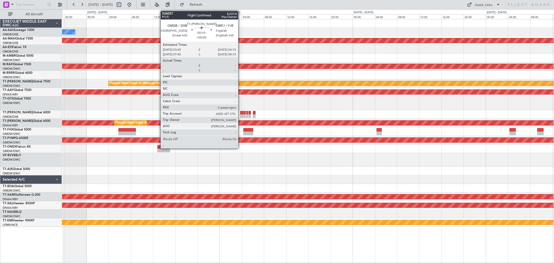
click at [241, 115] on div at bounding box center [241, 116] width 3 height 4
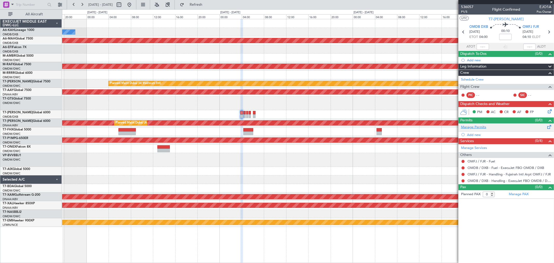
click at [476, 126] on link "Manage Permits" at bounding box center [473, 127] width 25 height 5
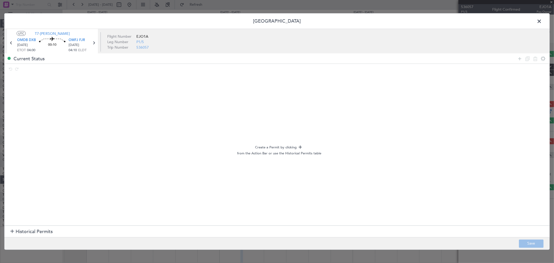
click at [14, 232] on h1 "Historical Permits" at bounding box center [31, 231] width 42 height 7
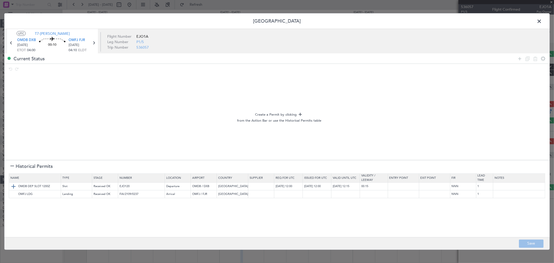
click at [12, 186] on img at bounding box center [13, 187] width 6 height 6
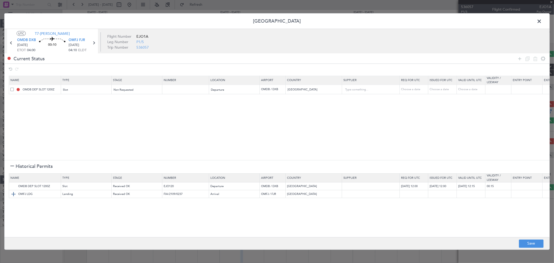
click at [12, 193] on img at bounding box center [13, 194] width 6 height 6
click at [176, 90] on input "text" at bounding box center [186, 89] width 45 height 4
paste input "K EJO120"
type input "K EJO120"
click at [225, 90] on div "Departure" at bounding box center [232, 90] width 43 height 8
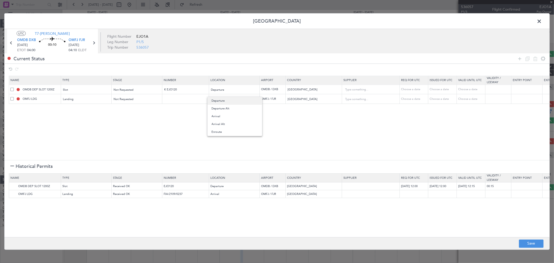
click at [223, 100] on span "Departure" at bounding box center [235, 101] width 46 height 8
click at [135, 89] on div "Not Requested" at bounding box center [135, 90] width 43 height 8
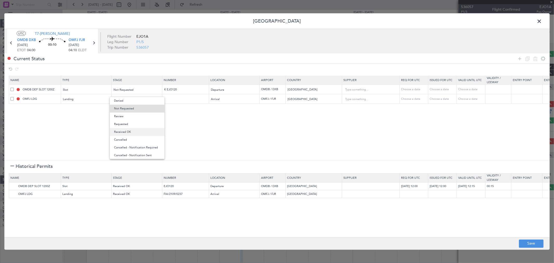
click at [137, 129] on span "Received OK" at bounding box center [137, 132] width 46 height 8
click at [173, 132] on section "Name Type Stage Number Location Airport Country Supplier Req For Utc Issued For…" at bounding box center [277, 117] width 546 height 86
click at [213, 131] on section "Name Type Stage Number Location Airport Country Supplier Req For Utc Issued For…" at bounding box center [277, 117] width 546 height 86
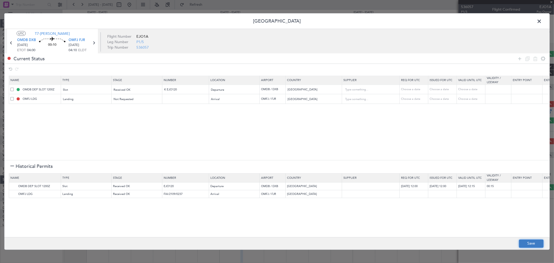
click at [528, 244] on button "Save" at bounding box center [531, 243] width 25 height 8
type input "OMDB DEP SLOT"
type input "K EJO120"
type input "NNN"
type input "1"
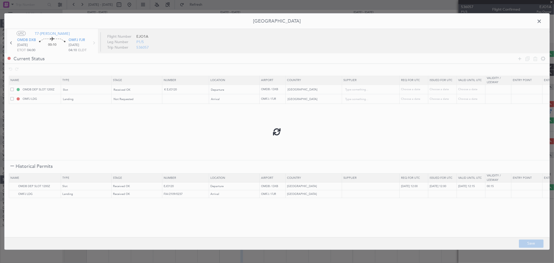
type input "NNN"
type input "1"
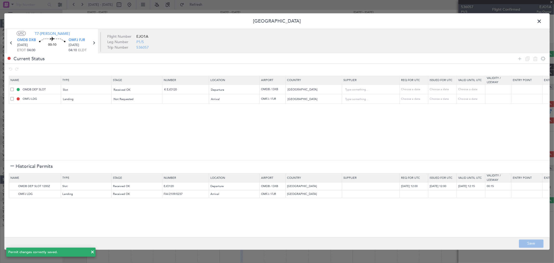
click at [542, 19] on span at bounding box center [542, 22] width 0 height 10
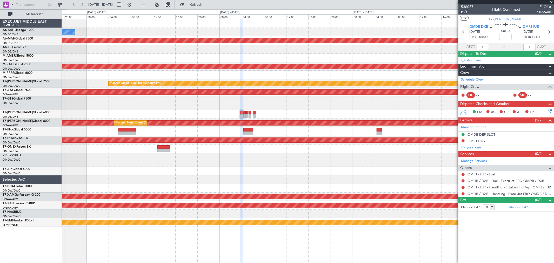
click at [469, 11] on span "P1/5" at bounding box center [467, 12] width 12 height 4
click at [207, 5] on span "Refresh" at bounding box center [196, 5] width 22 height 4
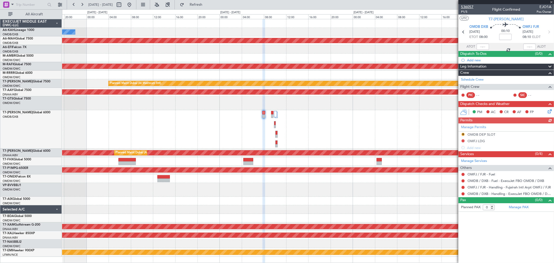
click at [469, 7] on span "536057" at bounding box center [467, 6] width 12 height 5
click at [198, 3] on button "Refresh" at bounding box center [193, 5] width 31 height 8
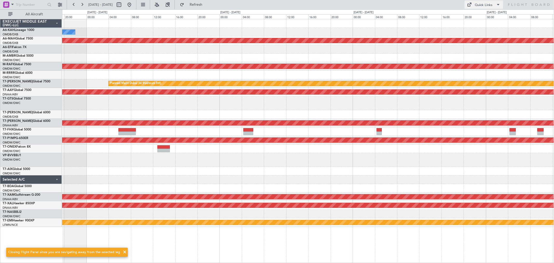
click at [491, 4] on div "Quick Links" at bounding box center [484, 5] width 18 height 5
click at [479, 14] on button "Trip Builder" at bounding box center [484, 17] width 39 height 12
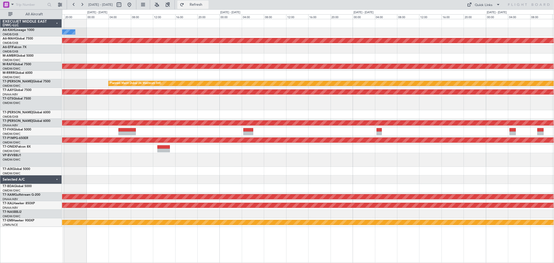
click at [204, 1] on button "Refresh" at bounding box center [193, 5] width 31 height 8
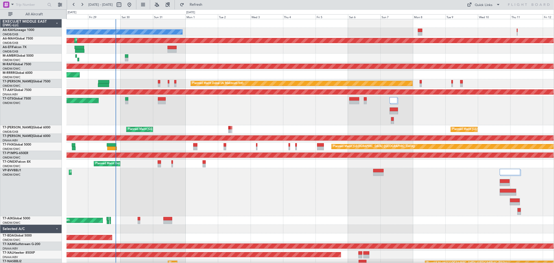
click at [233, 107] on div "Unplanned Maint [GEOGRAPHIC_DATA] (Seletar)" at bounding box center [311, 110] width 488 height 29
click at [207, 4] on span "Refresh" at bounding box center [196, 5] width 22 height 4
click at [234, 107] on div "Unplanned Maint [GEOGRAPHIC_DATA] (Seletar)" at bounding box center [311, 110] width 488 height 29
click at [202, 4] on button "Refresh" at bounding box center [193, 5] width 31 height 8
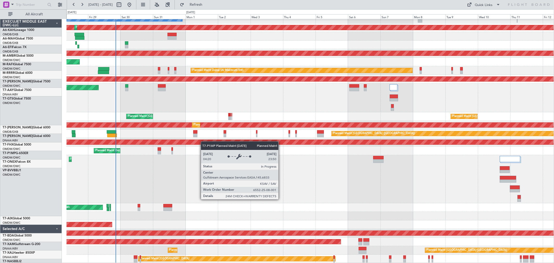
scroll to position [13, 0]
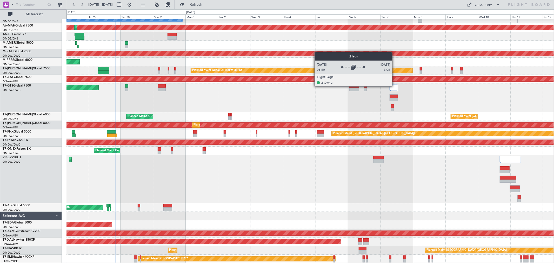
click at [395, 86] on div at bounding box center [394, 87] width 8 height 6
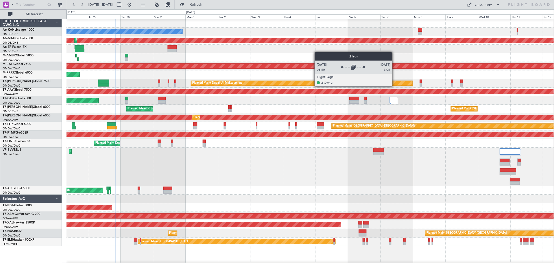
scroll to position [0, 0]
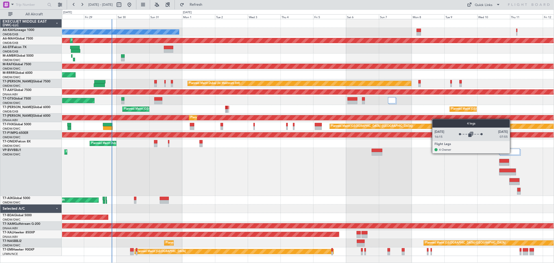
click at [513, 153] on div at bounding box center [510, 152] width 21 height 6
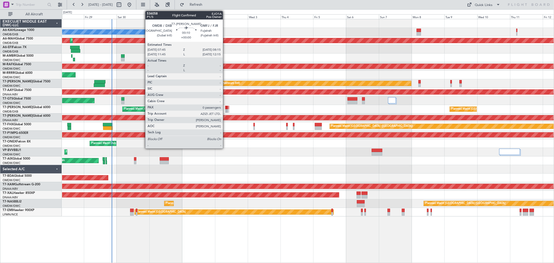
click at [226, 108] on div at bounding box center [225, 108] width 1 height 4
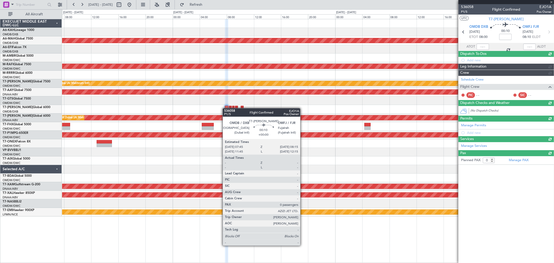
click at [226, 108] on div at bounding box center [227, 108] width 4 height 4
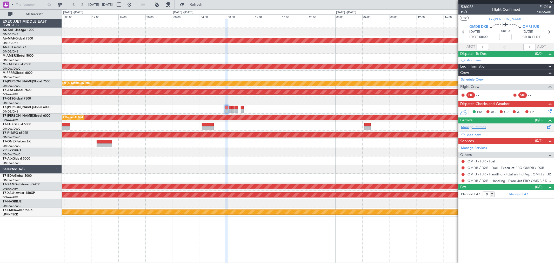
click at [476, 127] on link "Manage Permits" at bounding box center [473, 127] width 25 height 5
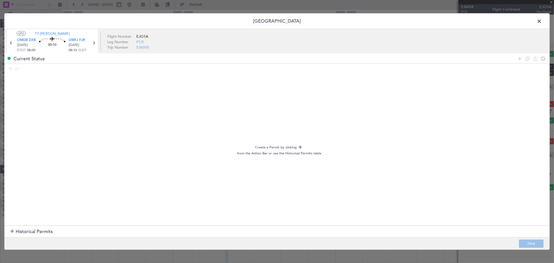
click at [27, 231] on span "Historical Permits" at bounding box center [34, 231] width 37 height 7
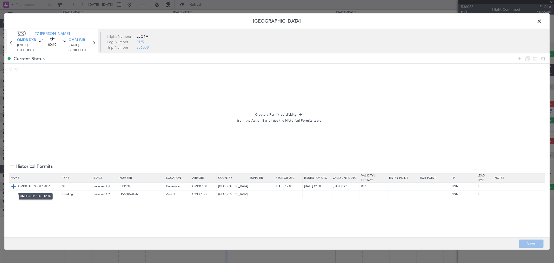
click at [13, 186] on img at bounding box center [13, 187] width 6 height 6
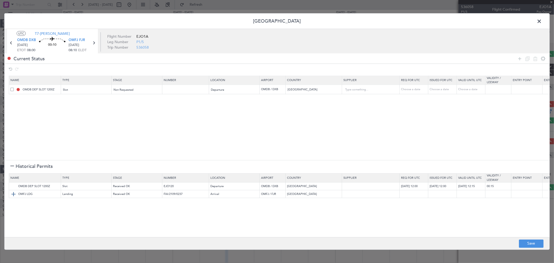
click at [12, 196] on img at bounding box center [13, 194] width 6 height 6
drag, startPoint x: 58, startPoint y: 90, endPoint x: 46, endPoint y: 90, distance: 12.0
click at [46, 90] on input "OMDB DEP SLOT 1200Z" at bounding box center [41, 89] width 39 height 4
type input "OMDB DEP SLOT 0800Z"
drag, startPoint x: 167, startPoint y: 88, endPoint x: 160, endPoint y: 89, distance: 7.0
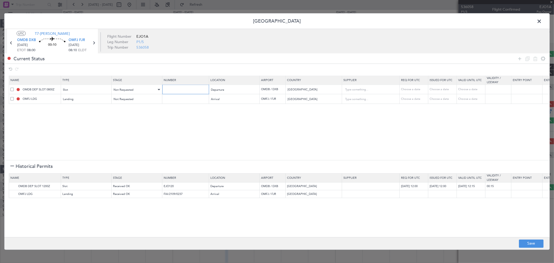
click at [167, 88] on input "text" at bounding box center [186, 89] width 45 height 4
click at [151, 90] on div "Not Requested" at bounding box center [135, 90] width 43 height 8
click at [170, 89] on div at bounding box center [277, 131] width 554 height 263
click at [170, 89] on input "text" at bounding box center [186, 89] width 45 height 4
paste input "K EJO120"
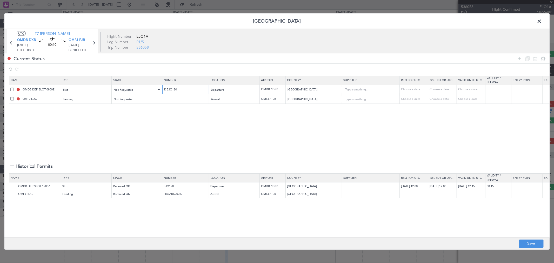
type input "K EJO120"
click at [145, 92] on div "Not Requested" at bounding box center [135, 90] width 43 height 8
click at [137, 134] on span "Received OK" at bounding box center [137, 132] width 46 height 8
click at [540, 241] on button "Save" at bounding box center [531, 243] width 25 height 8
type input "OMDB DEP SLOT"
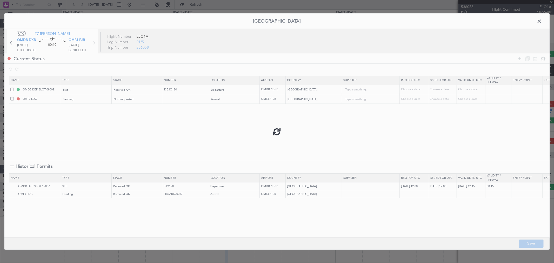
type input "K EJO120"
type input "NNN"
type input "1"
type input "NNN"
type input "1"
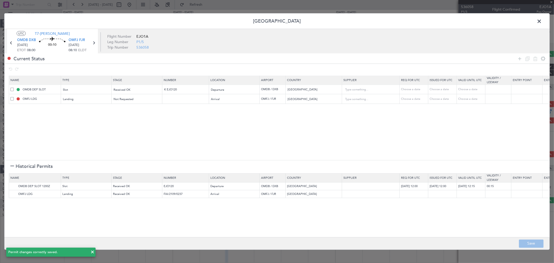
click at [542, 21] on span at bounding box center [542, 22] width 0 height 10
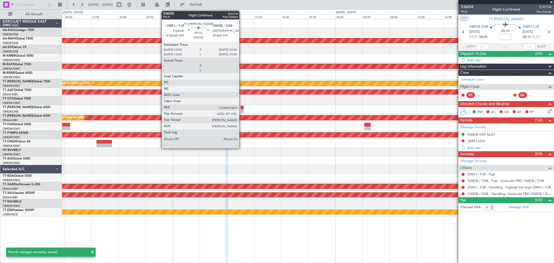
click at [242, 112] on div at bounding box center [242, 111] width 3 height 4
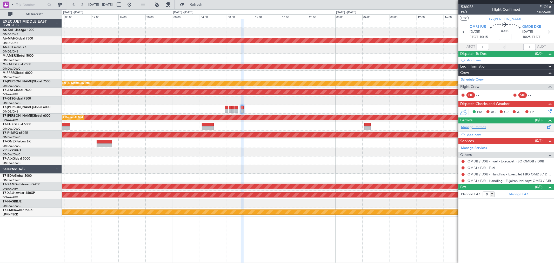
click at [475, 128] on link "Manage Permits" at bounding box center [473, 127] width 25 height 5
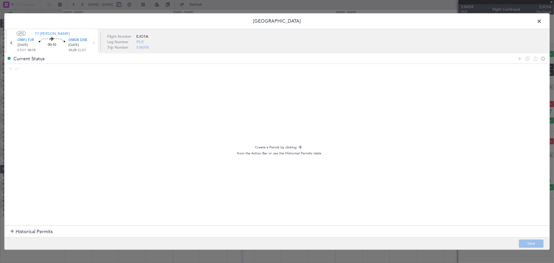
drag, startPoint x: 518, startPoint y: 59, endPoint x: 419, endPoint y: 71, distance: 99.4
click at [518, 59] on icon at bounding box center [520, 58] width 6 height 6
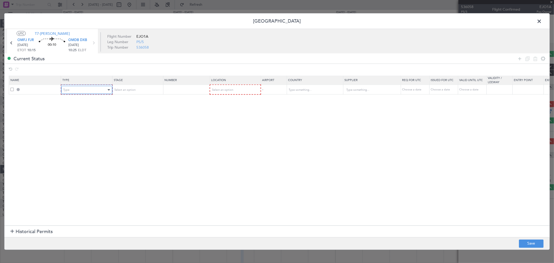
click at [97, 92] on div "Type" at bounding box center [84, 90] width 43 height 8
drag, startPoint x: 90, startPoint y: 140, endPoint x: 124, endPoint y: 98, distance: 54.7
click at [90, 141] on span "Slot" at bounding box center [86, 139] width 46 height 8
click at [127, 92] on span "Select an option" at bounding box center [124, 90] width 21 height 4
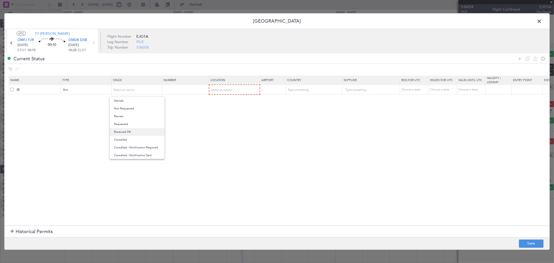
click at [134, 132] on span "Received OK" at bounding box center [137, 132] width 46 height 8
drag, startPoint x: 178, startPoint y: 94, endPoint x: 175, endPoint y: 89, distance: 5.5
click at [177, 94] on table "Name Type Stage Number Location Airport Country Supplier Req For Utc Issued For…" at bounding box center [341, 85] width 664 height 19
click at [175, 89] on input "text" at bounding box center [186, 89] width 45 height 4
paste input "KEJO121"
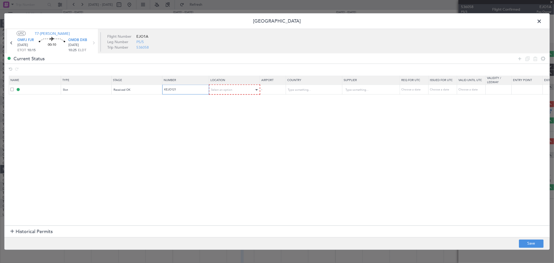
type input "KEJO121"
click at [242, 89] on div "Select an option" at bounding box center [233, 90] width 43 height 8
drag, startPoint x: 235, startPoint y: 117, endPoint x: 334, endPoint y: 96, distance: 101.3
click at [234, 117] on span "Arrival" at bounding box center [235, 117] width 46 height 8
drag, startPoint x: 351, startPoint y: 131, endPoint x: 436, endPoint y: 186, distance: 100.9
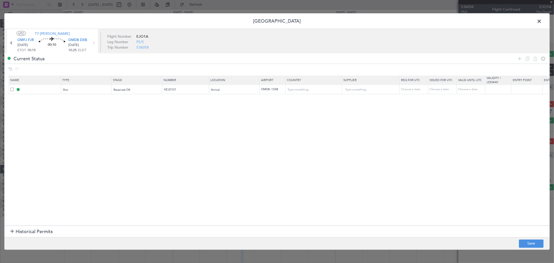
click at [354, 131] on section "Name Type Stage Number Location Airport Country Supplier Req For Utc Issued For…" at bounding box center [277, 149] width 546 height 151
click at [528, 246] on button "Save" at bounding box center [531, 243] width 25 height 8
type input "OMDB ARR SLOT"
type input "[GEOGRAPHIC_DATA]"
type input "NNN"
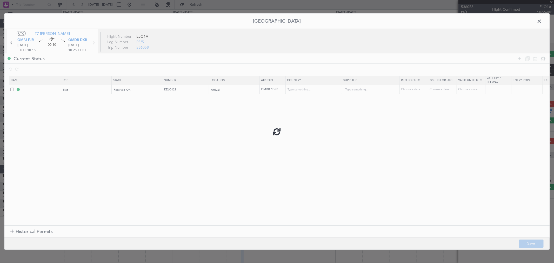
type input "1"
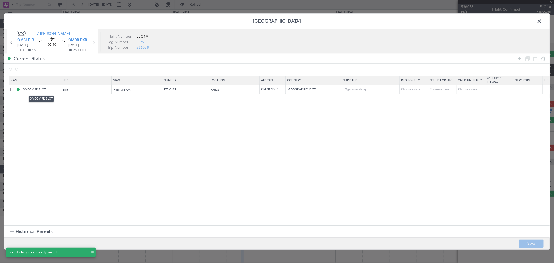
click at [55, 89] on input "OMDB ARR SLOT" at bounding box center [41, 89] width 39 height 4
type input "OMDB ARR SLOT 1025Z"
click at [530, 247] on button "Save" at bounding box center [531, 243] width 25 height 8
click at [542, 22] on span at bounding box center [542, 22] width 0 height 10
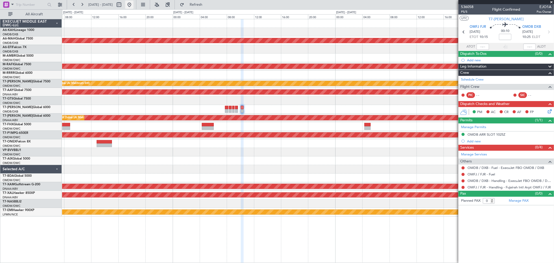
click at [134, 6] on button at bounding box center [129, 5] width 8 height 8
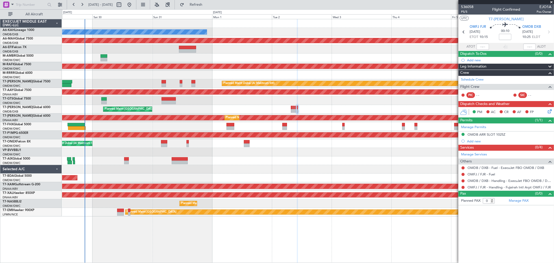
click at [200, 101] on div "Unplanned Maint [GEOGRAPHIC_DATA] (Seletar)" at bounding box center [308, 100] width 492 height 9
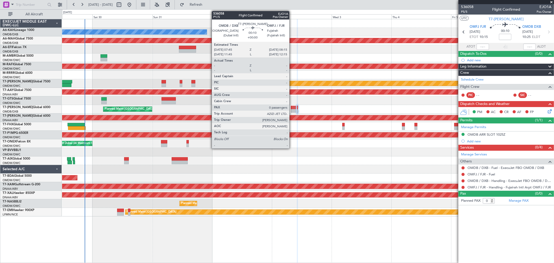
click at [292, 109] on div at bounding box center [291, 111] width 1 height 4
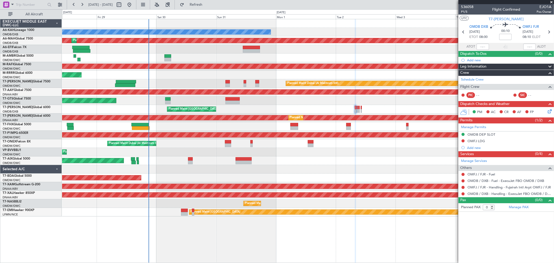
click at [308, 112] on div "Planned Maint [GEOGRAPHIC_DATA] ([GEOGRAPHIC_DATA] Intl) Planned Maint [GEOGRAP…" at bounding box center [308, 109] width 492 height 9
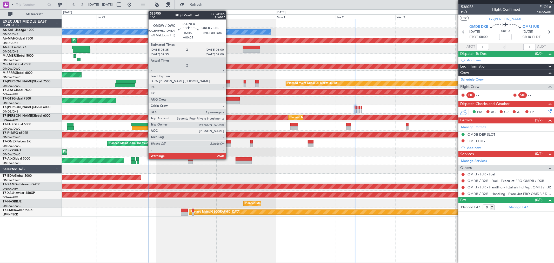
click at [229, 143] on div at bounding box center [228, 142] width 6 height 4
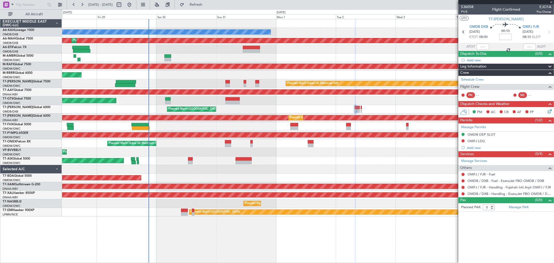
type input "+00:05"
type input "1"
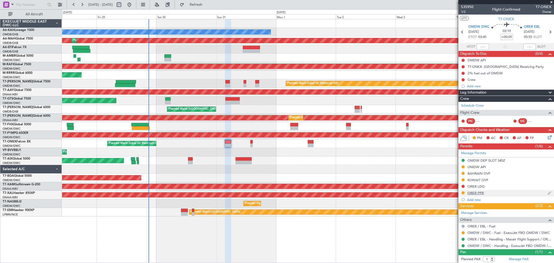
click at [480, 194] on div "ORER PPR" at bounding box center [476, 193] width 16 height 4
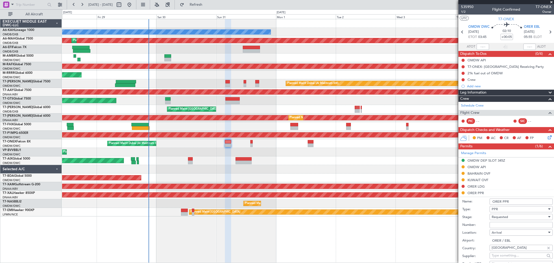
scroll to position [87, 0]
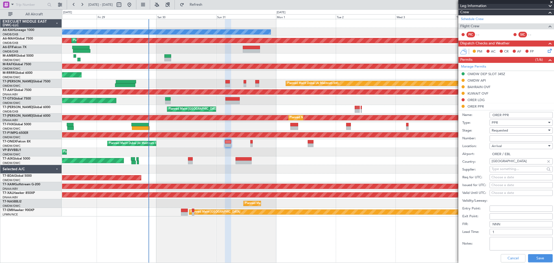
click at [495, 142] on div "Arrival" at bounding box center [519, 146] width 55 height 8
click at [495, 139] on div at bounding box center [277, 131] width 554 height 263
click at [495, 138] on input "Number:" at bounding box center [521, 138] width 63 height 6
paste input "[DATE]"
type input "[DATE]"
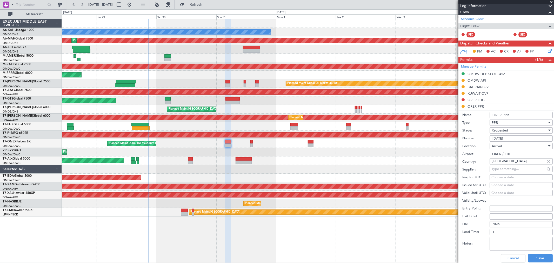
click at [503, 131] on span "Requested" at bounding box center [500, 130] width 16 height 5
click at [506, 168] on span "Received OK" at bounding box center [519, 170] width 54 height 8
click at [519, 115] on input "ORER PPR" at bounding box center [521, 115] width 63 height 6
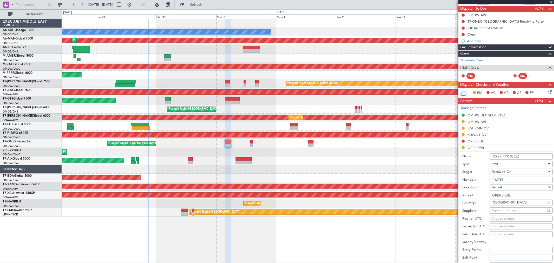
scroll to position [87, 0]
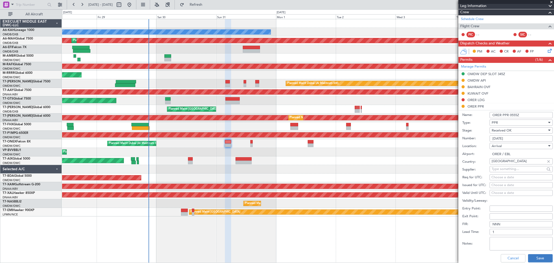
type input "ORER PPR 0555Z"
click at [537, 258] on button "Save" at bounding box center [540, 258] width 25 height 8
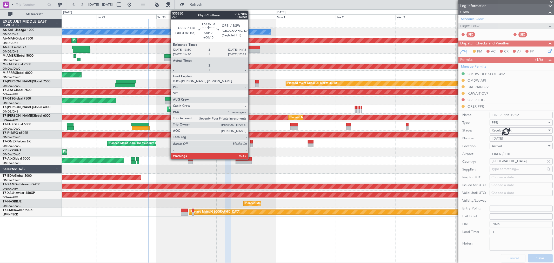
click at [251, 144] on div at bounding box center [252, 145] width 2 height 4
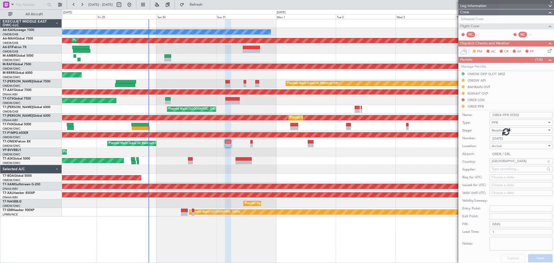
scroll to position [12, 0]
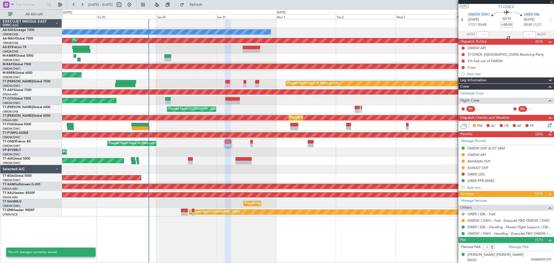
type input "+00:10"
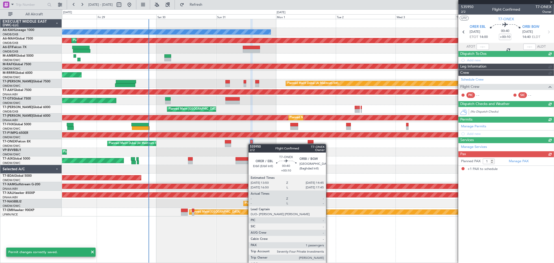
scroll to position [0, 0]
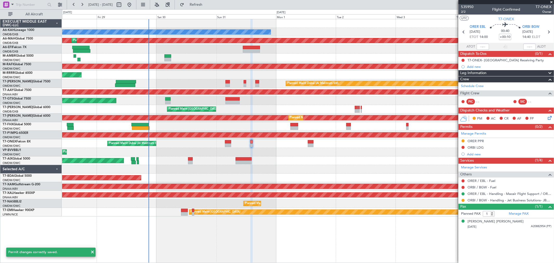
click at [477, 141] on div "ORER PPR" at bounding box center [476, 141] width 16 height 4
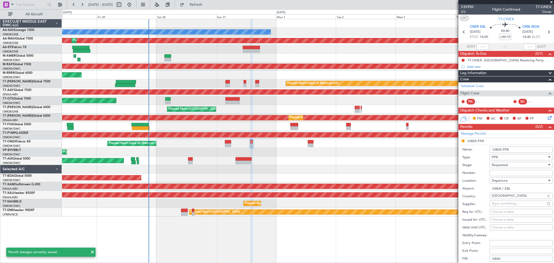
click at [498, 174] on input "Number:" at bounding box center [521, 173] width 63 height 6
paste input "[DATE]"
type input "[DATE]"
click at [499, 167] on span "Requested" at bounding box center [500, 165] width 16 height 5
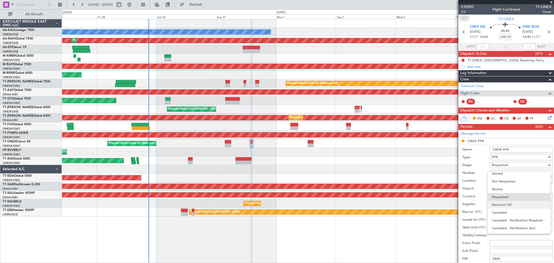
click at [504, 203] on span "Received OK" at bounding box center [519, 205] width 54 height 8
click at [524, 152] on input "ORER PPR" at bounding box center [521, 150] width 63 height 6
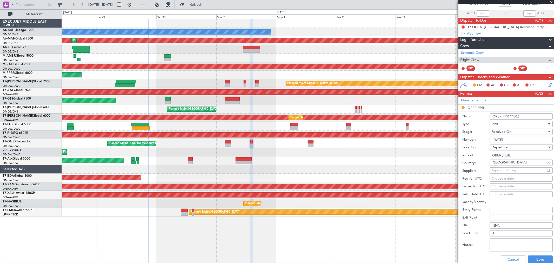
scroll to position [58, 0]
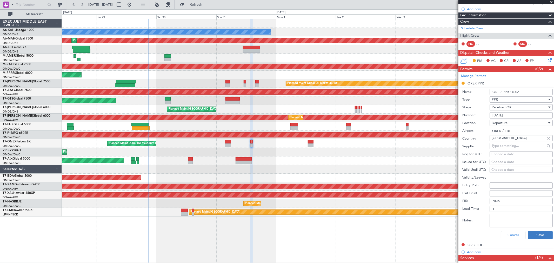
type input "ORER PPR 1400Z"
click at [538, 236] on button "Save" at bounding box center [540, 235] width 25 height 8
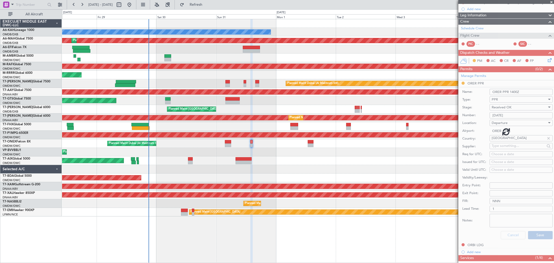
scroll to position [0, 0]
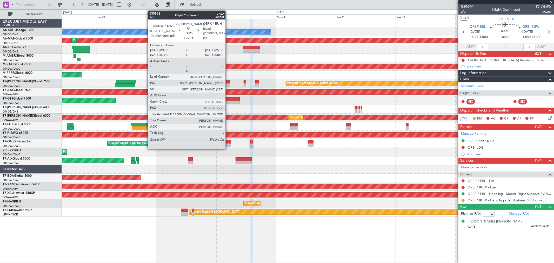
click at [228, 84] on div at bounding box center [228, 85] width 4 height 4
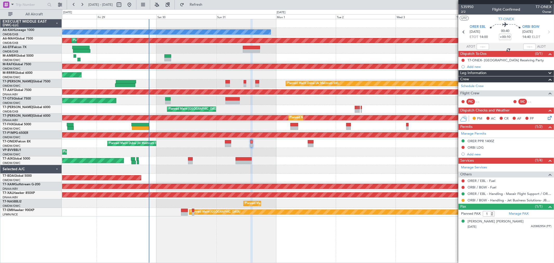
type input "+00:15"
type input "15"
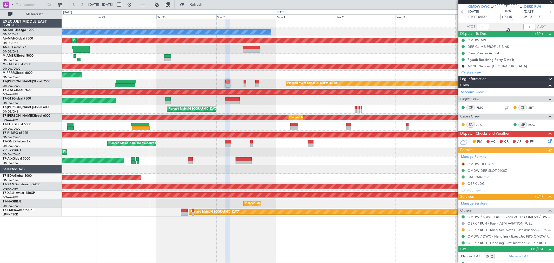
scroll to position [29, 0]
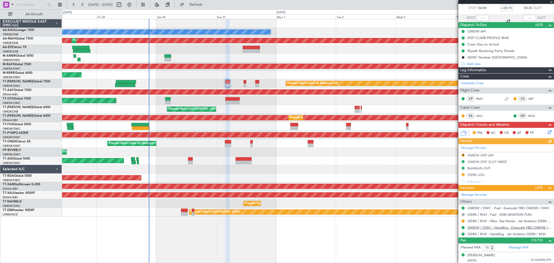
click at [495, 227] on link "OMDW / DWC - Handling - ExecuJet FBO OMDW / DWC" at bounding box center [510, 227] width 84 height 4
click at [463, 154] on div "Manage Permits R OMDW DEP API OMDW DEP SLOT 0400Z BAHRAIN OVF OERK LDG Add new" at bounding box center [507, 164] width 96 height 41
click at [463, 154] on button "R" at bounding box center [463, 155] width 3 height 3
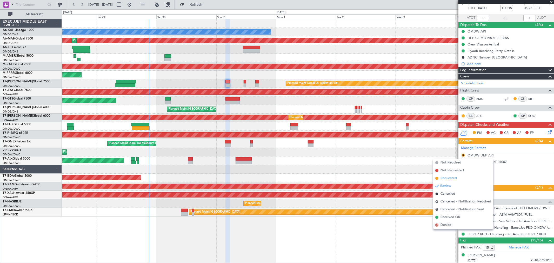
click at [451, 177] on span "Requested" at bounding box center [449, 178] width 16 height 5
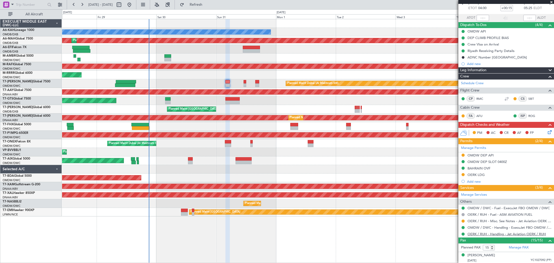
click at [504, 234] on link "OERK / RUH - Handling - Jet Aviation OERK / RUH" at bounding box center [507, 234] width 79 height 4
click at [258, 83] on div at bounding box center [258, 82] width 4 height 4
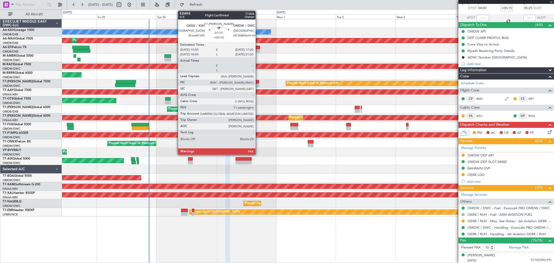
click at [258, 83] on div at bounding box center [258, 85] width 4 height 4
type input "+00:10"
type input "11"
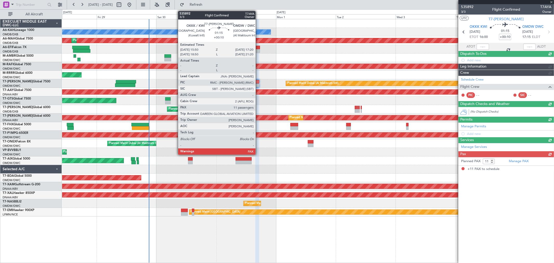
scroll to position [0, 0]
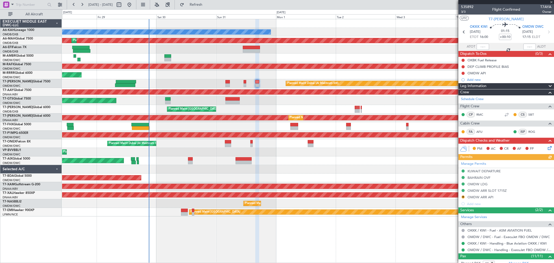
click at [465, 198] on div "Manage Permits KUWAIT DEPARTURE [GEOGRAPHIC_DATA] OVF OMDW LDG OMDW ARR SLOT 17…" at bounding box center [507, 183] width 96 height 47
click at [461, 197] on div "Manage Permits KUWAIT DEPARTURE [GEOGRAPHIC_DATA] OVF OMDW LDG OMDW ARR SLOT 17…" at bounding box center [507, 183] width 96 height 47
click at [464, 198] on button "R" at bounding box center [463, 196] width 3 height 3
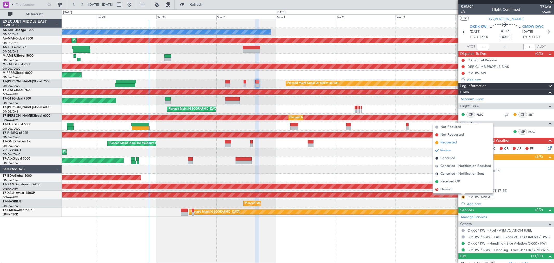
click at [448, 140] on span "Requested" at bounding box center [449, 142] width 16 height 5
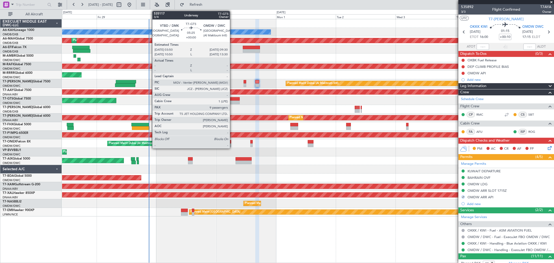
click at [233, 99] on div at bounding box center [233, 99] width 14 height 4
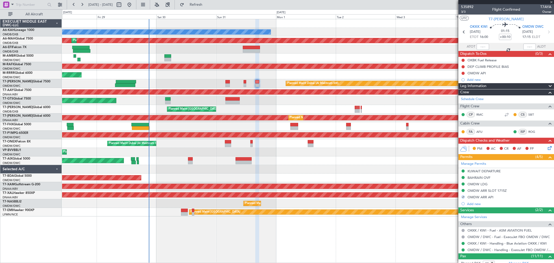
type input "9"
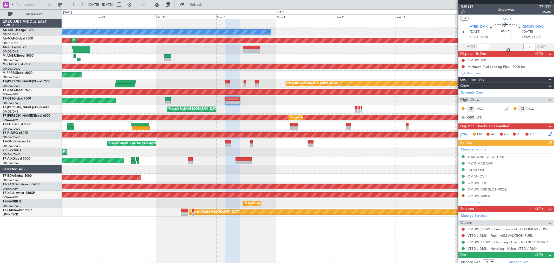
scroll to position [58, 0]
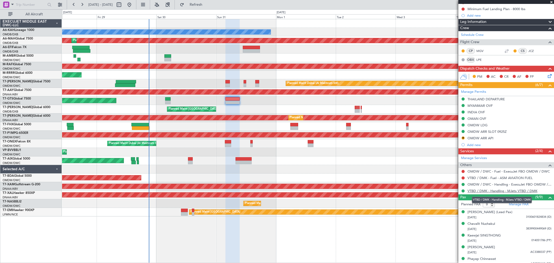
click at [495, 189] on link "VTBD / DMK - Handling - MJets VTBD / DMK" at bounding box center [503, 191] width 70 height 4
click at [463, 136] on button "R" at bounding box center [463, 137] width 3 height 3
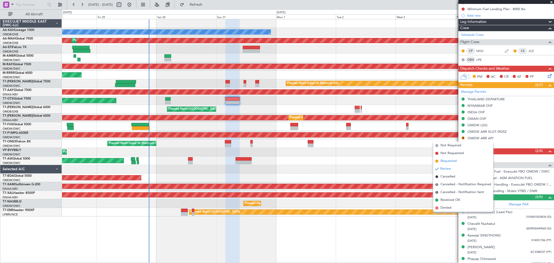
click at [449, 160] on span "Requested" at bounding box center [449, 161] width 16 height 5
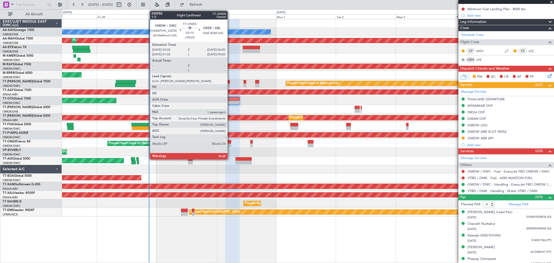
click at [230, 145] on div at bounding box center [228, 145] width 6 height 4
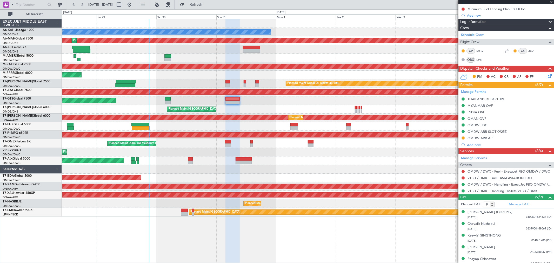
type input "+00:05"
type input "1"
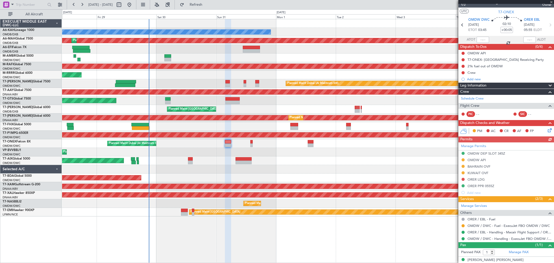
scroll to position [12, 0]
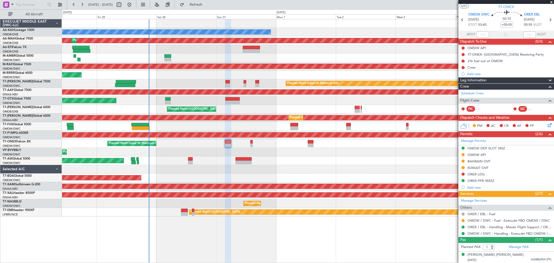
click at [253, 145] on div "Planned Maint Dubai (Al Maktoum Intl) Planned Maint [GEOGRAPHIC_DATA] (Al Makto…" at bounding box center [308, 143] width 492 height 9
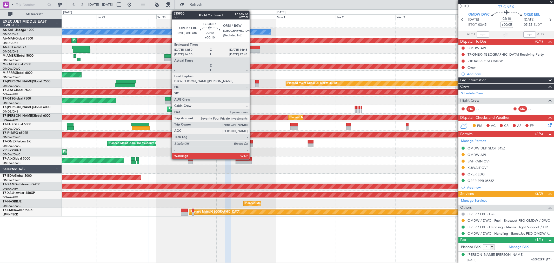
click at [252, 145] on div at bounding box center [252, 145] width 2 height 4
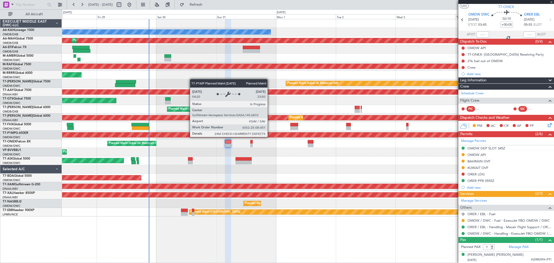
type input "+00:10"
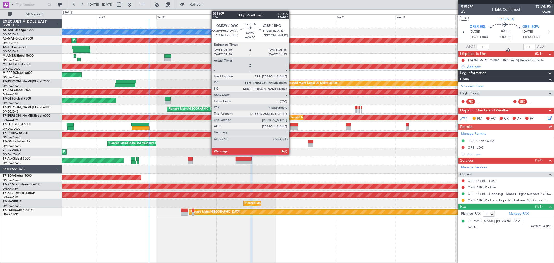
click at [292, 125] on div at bounding box center [295, 125] width 8 height 4
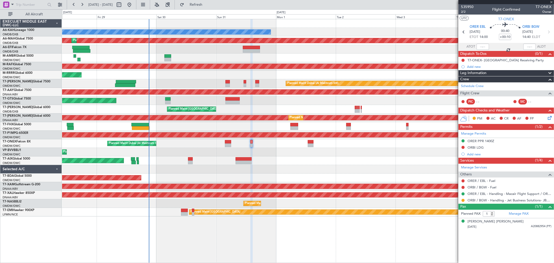
type input "4"
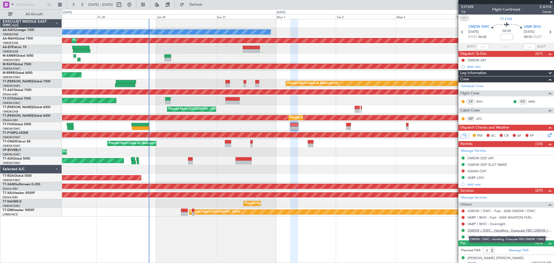
click at [495, 231] on link "OMDW / DWC - Handling - ExecuJet FBO OMDW / DWC" at bounding box center [510, 230] width 84 height 4
click at [465, 171] on button at bounding box center [463, 170] width 3 height 3
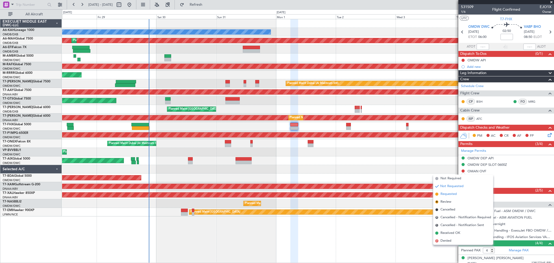
click at [450, 194] on span "Requested" at bounding box center [449, 194] width 16 height 5
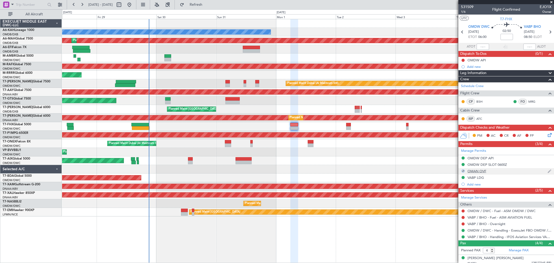
click at [483, 170] on div "OMAN OVF" at bounding box center [477, 171] width 19 height 4
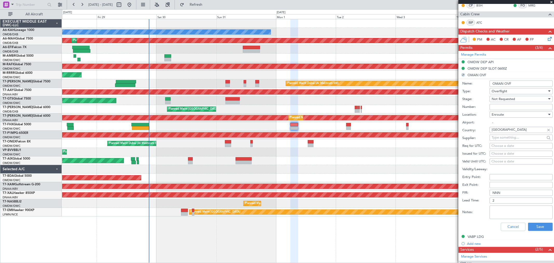
scroll to position [115, 0]
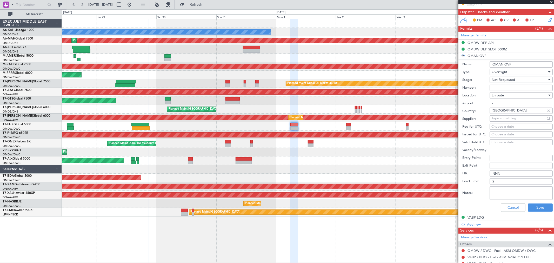
click at [506, 195] on textarea "Notes:" at bounding box center [521, 193] width 63 height 14
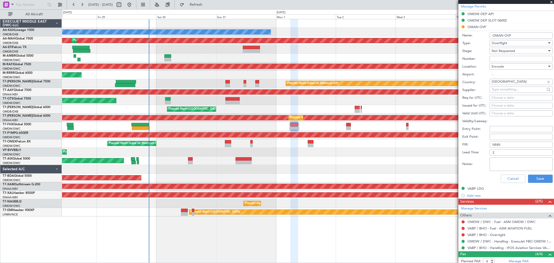
click at [506, 165] on textarea "Notes:" at bounding box center [521, 165] width 63 height 14
type textarea "JBS V1 [DATE]"
click at [515, 50] on span "Not Requested" at bounding box center [503, 51] width 23 height 5
click at [513, 84] on span "Requested" at bounding box center [519, 85] width 54 height 8
click at [535, 178] on button "Save" at bounding box center [540, 179] width 25 height 8
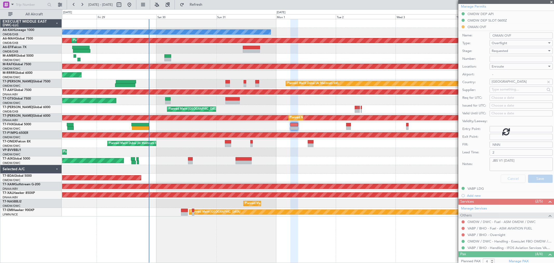
scroll to position [38, 0]
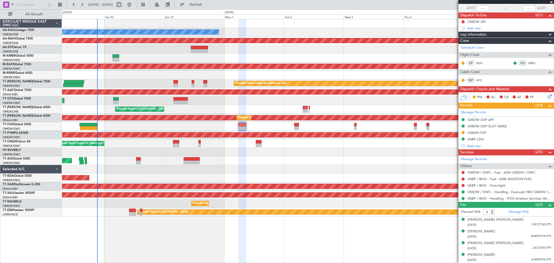
click at [375, 168] on div at bounding box center [308, 169] width 492 height 9
click at [550, 2] on span at bounding box center [551, 2] width 5 height 5
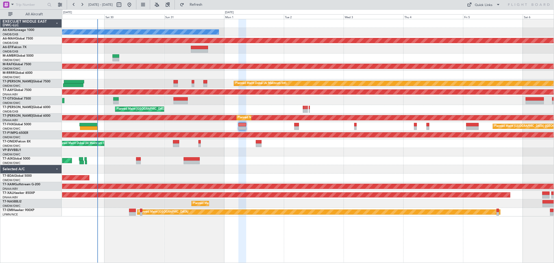
type input "0"
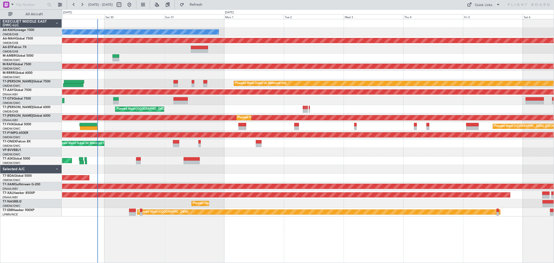
scroll to position [0, 0]
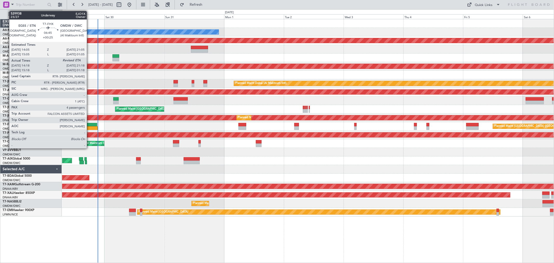
click at [89, 129] on div at bounding box center [89, 128] width 18 height 4
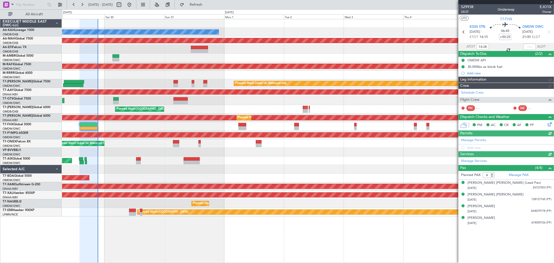
type input "[PERSON_NAME] (ANI)"
type input "7127"
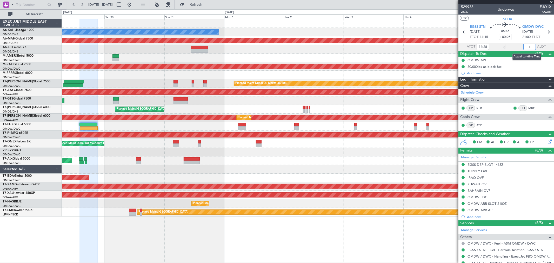
click at [524, 46] on input "text" at bounding box center [530, 47] width 12 height 6
type input "21:14"
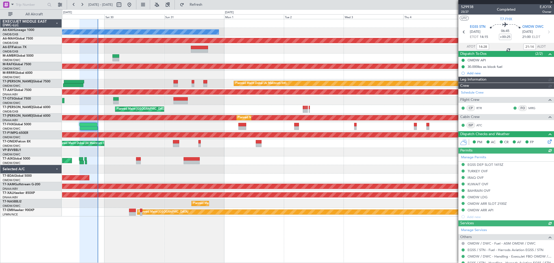
type input "[PERSON_NAME] (ANI)"
type input "7127"
